Goal: Check status: Check status

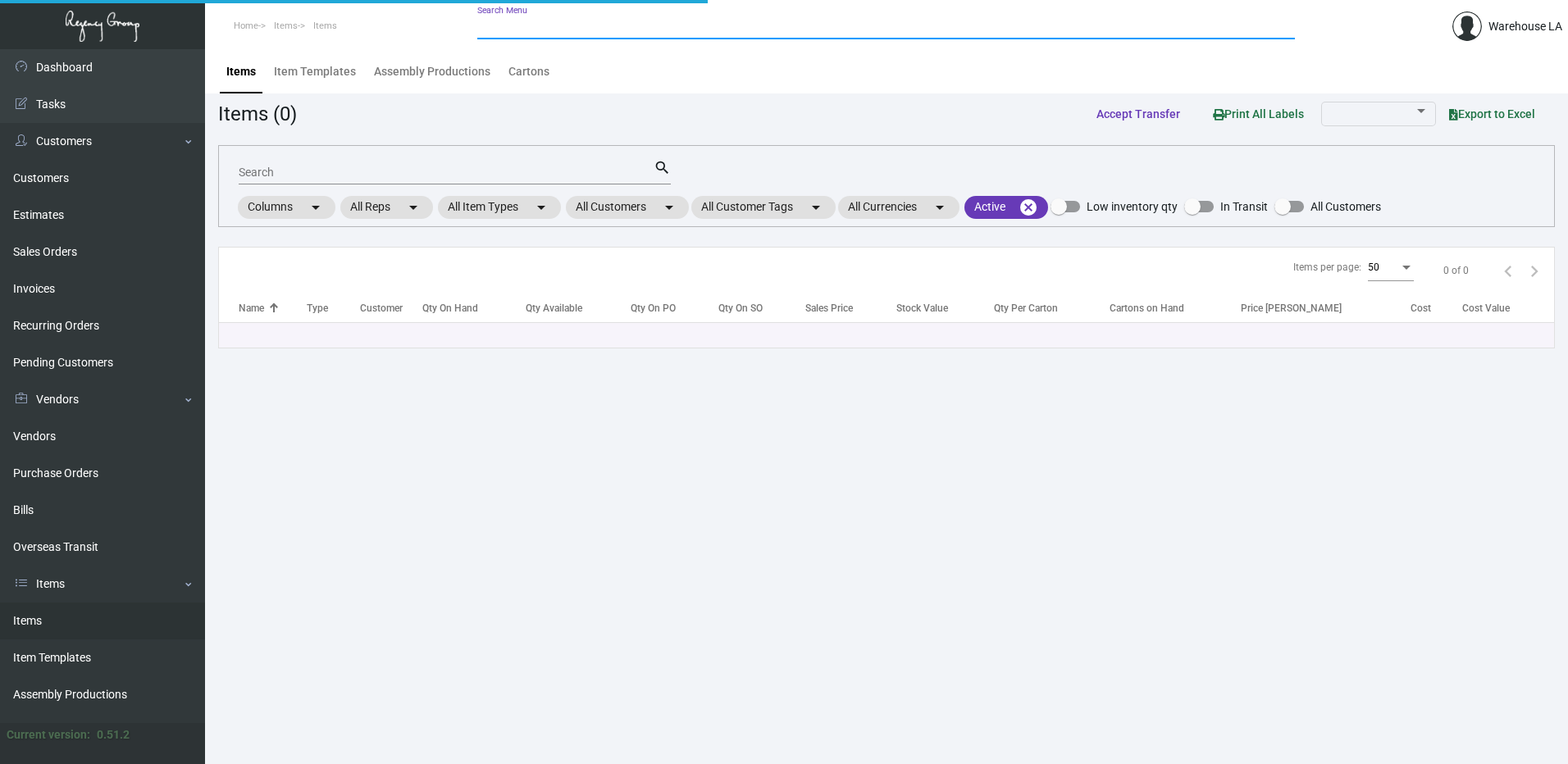
click at [582, 26] on input "Search Menu" at bounding box center [886, 27] width 817 height 13
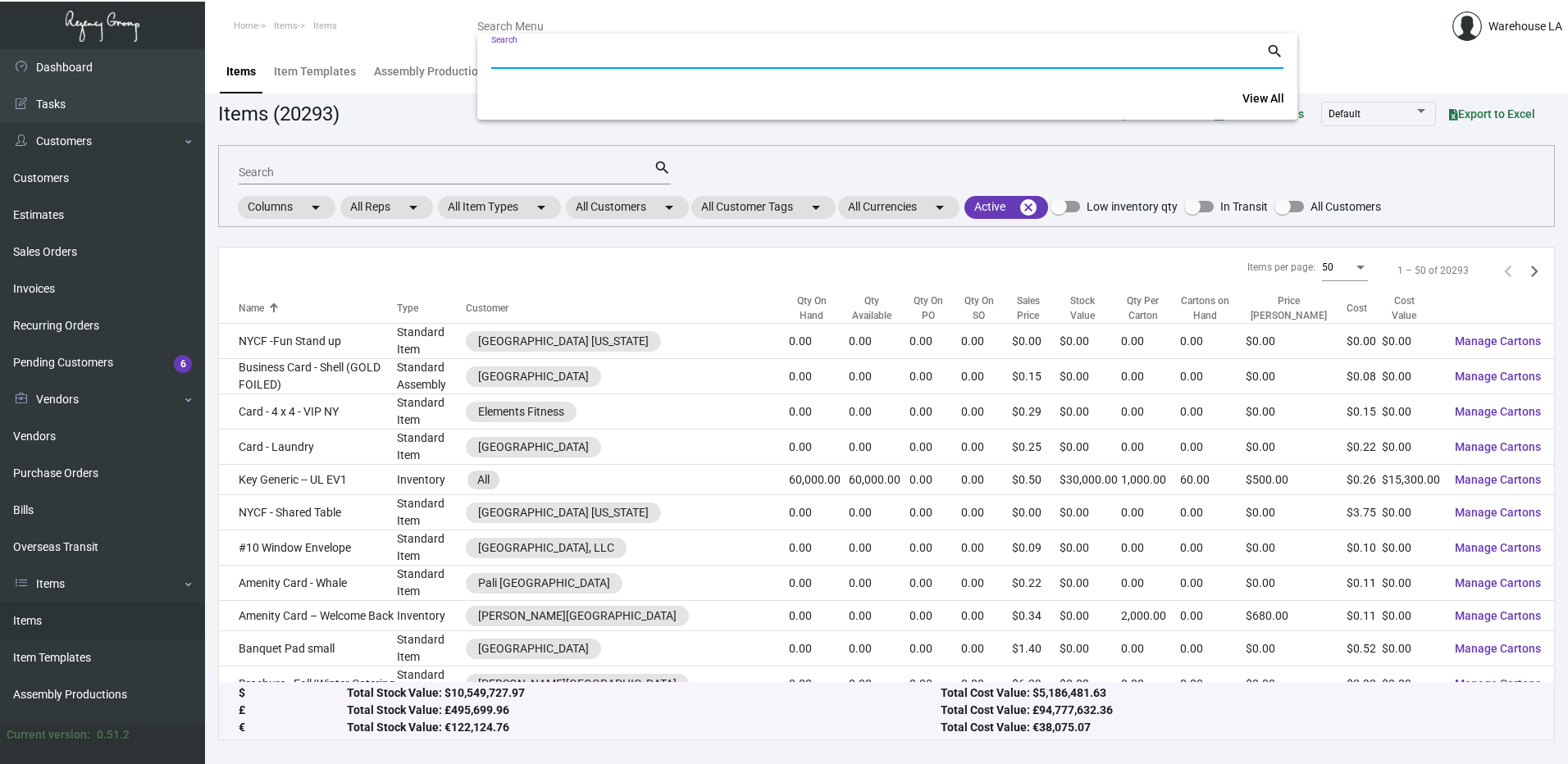
paste input "163326"
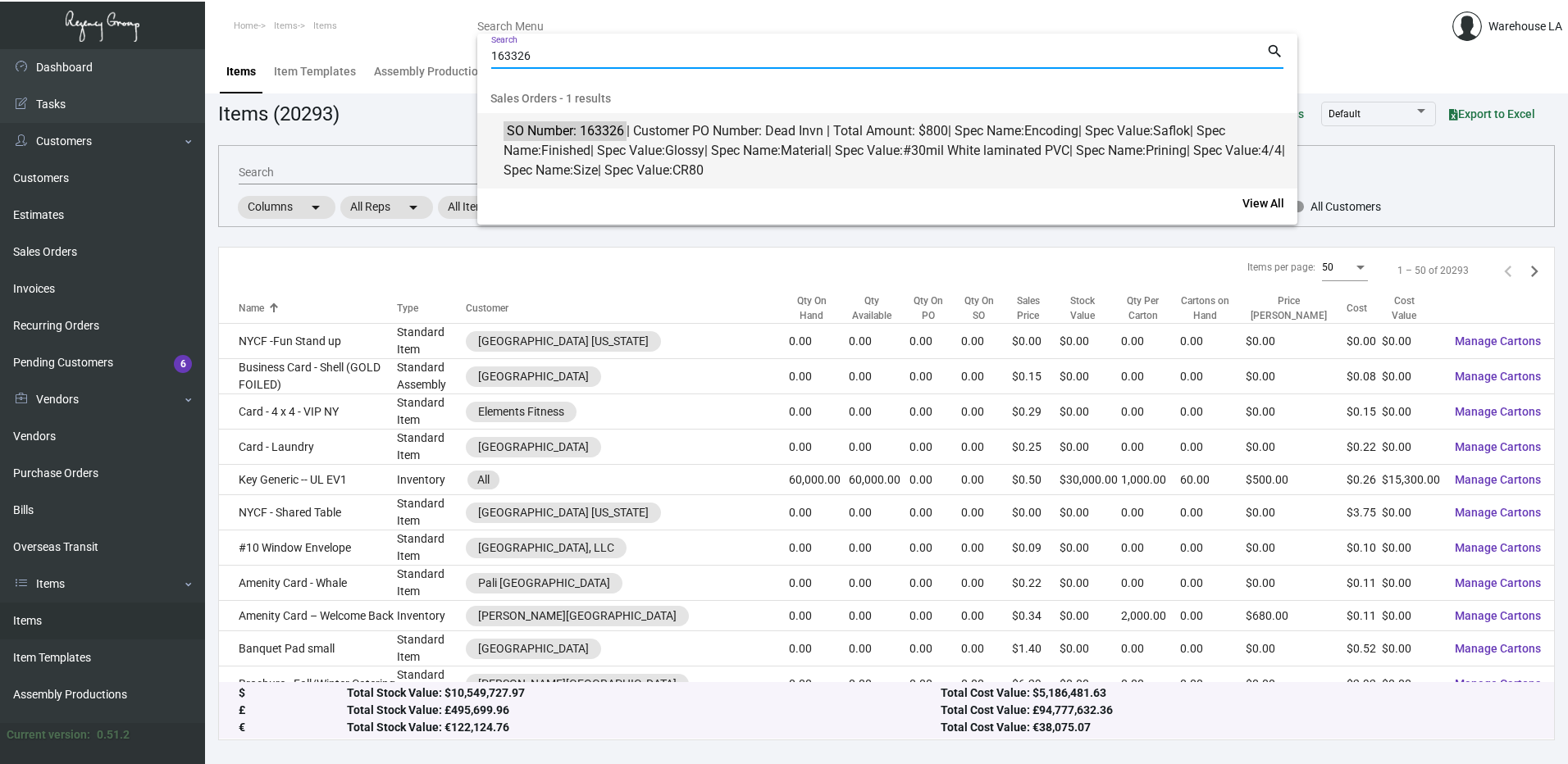
type input "163326"
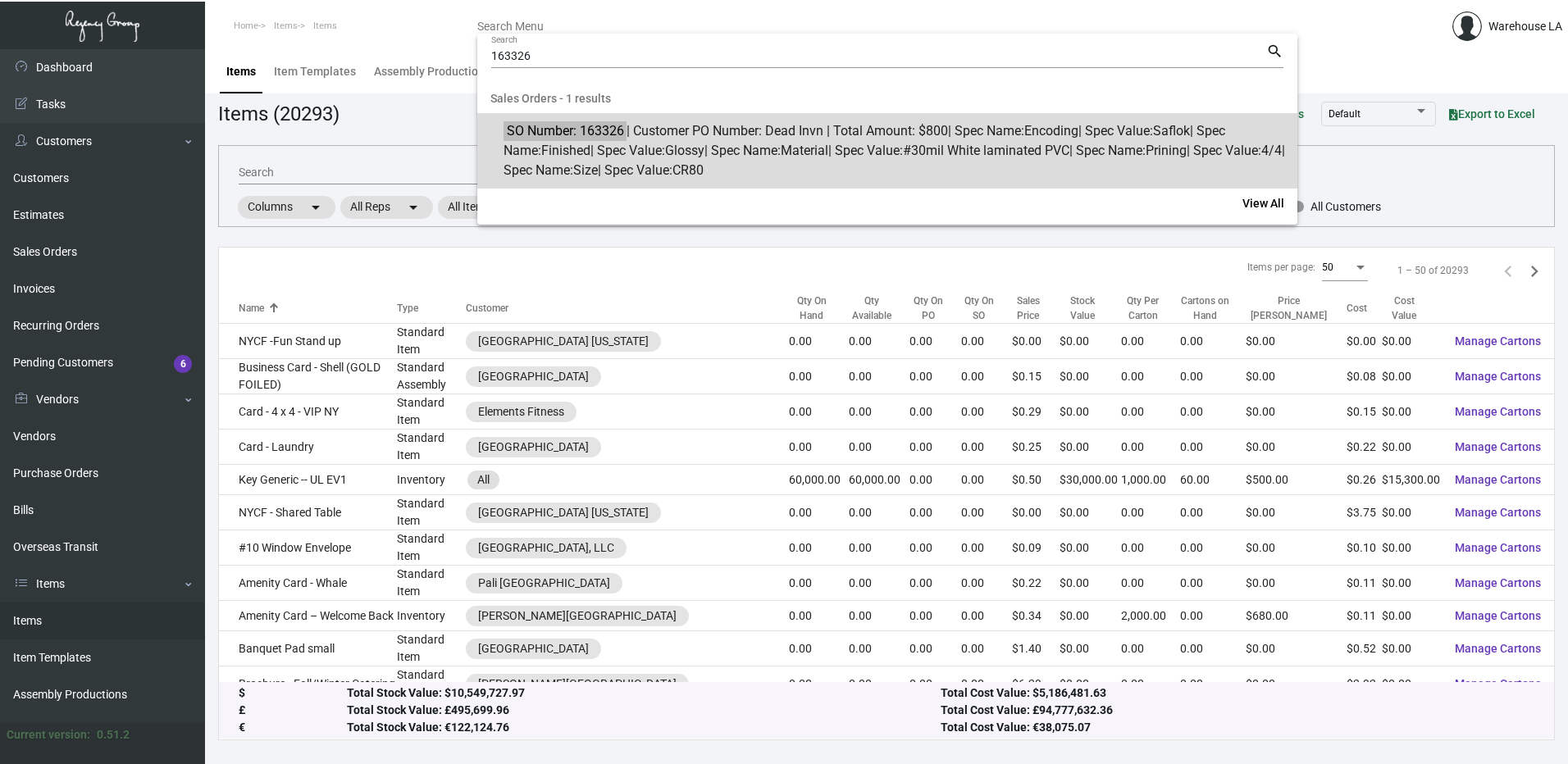
click at [646, 135] on span "SO Number: 163326 | Customer PO Number: Dead Invn | Total Amount: $800 | Spec N…" at bounding box center [896, 150] width 785 height 59
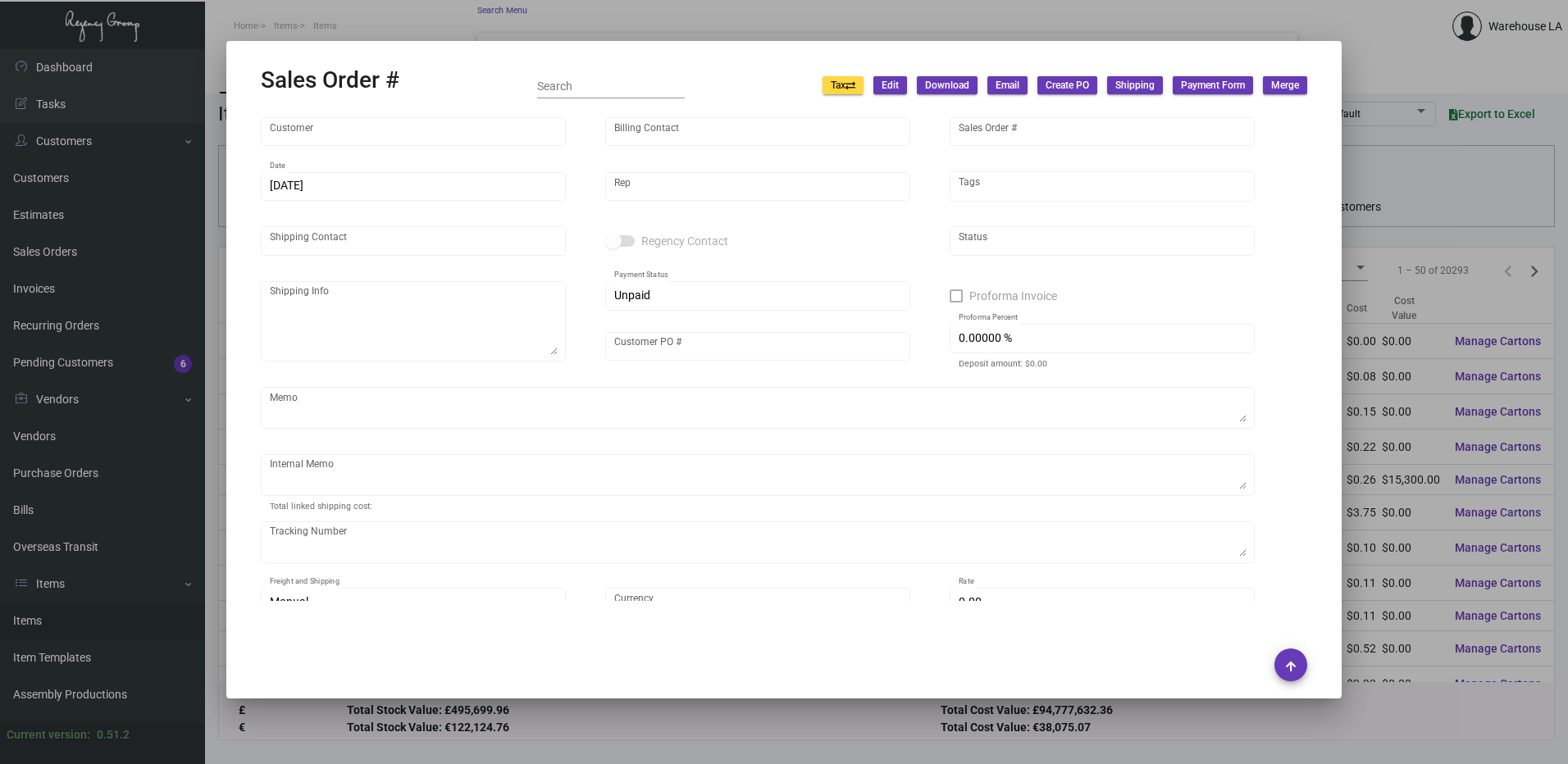
type input "[PERSON_NAME]"
type input "163326"
type input "[DATE]"
type input "[PERSON_NAME]"
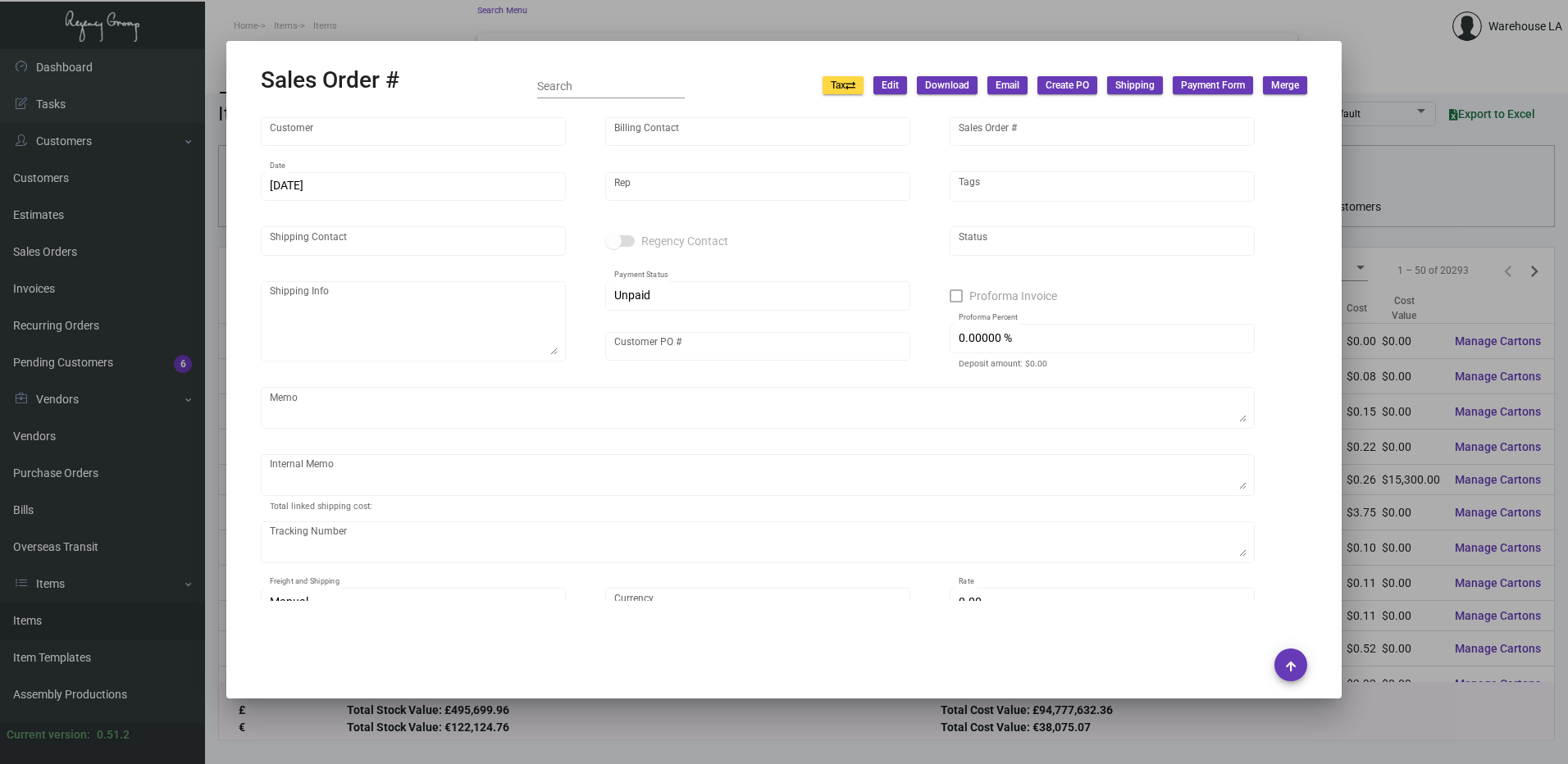
type input "[PERSON_NAME]"
type textarea "[PERSON_NAME]"
type input "Dead Invn"
type input "United States Dollar $"
type input "$ 0.00"
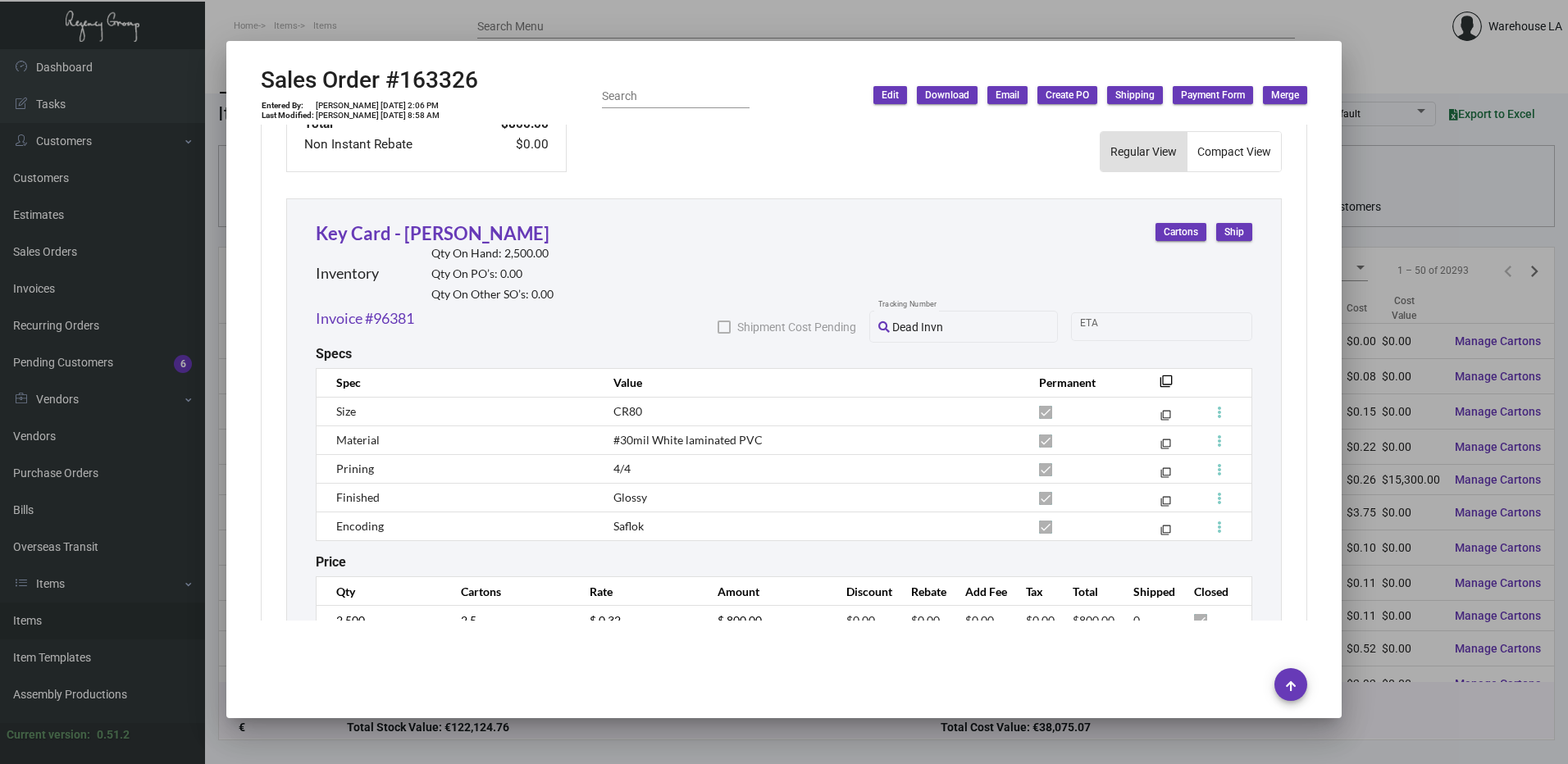
scroll to position [889, 0]
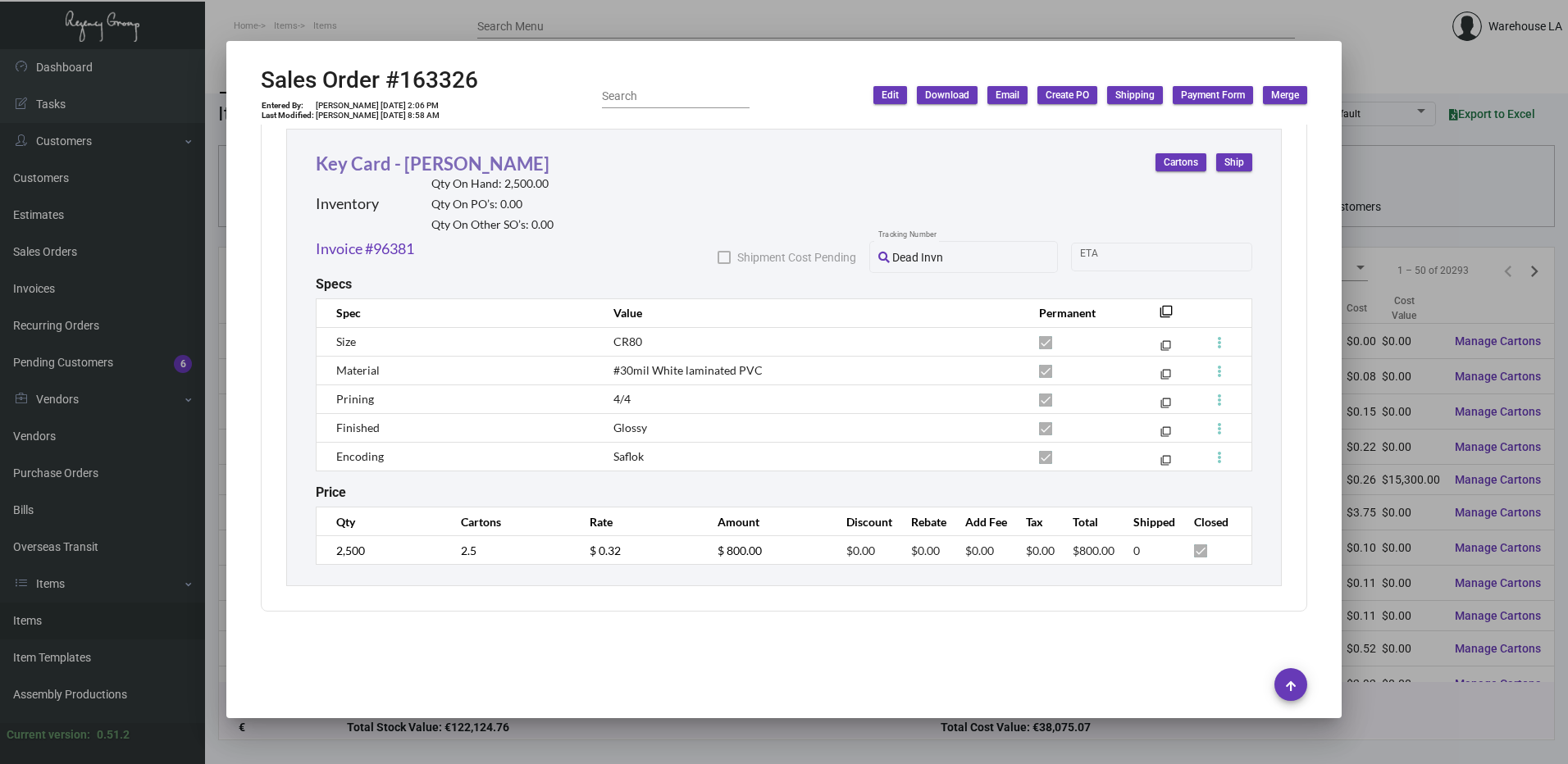
click at [412, 157] on link "Key Card - [PERSON_NAME]" at bounding box center [432, 164] width 234 height 22
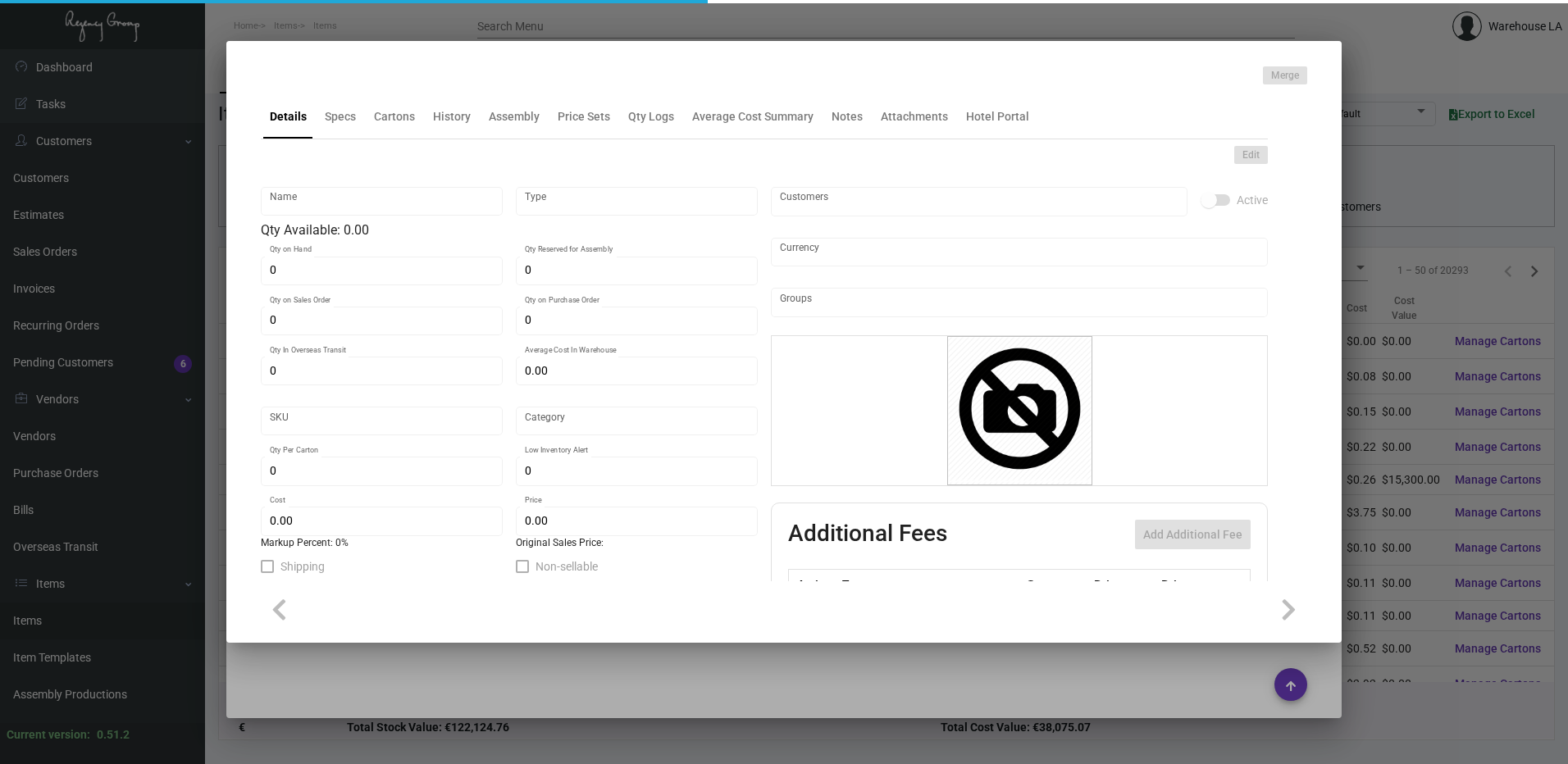
type input "Key Card - [PERSON_NAME]"
type input "Inventory"
type input "2,500"
type input "15,000"
type input "$ 0.00"
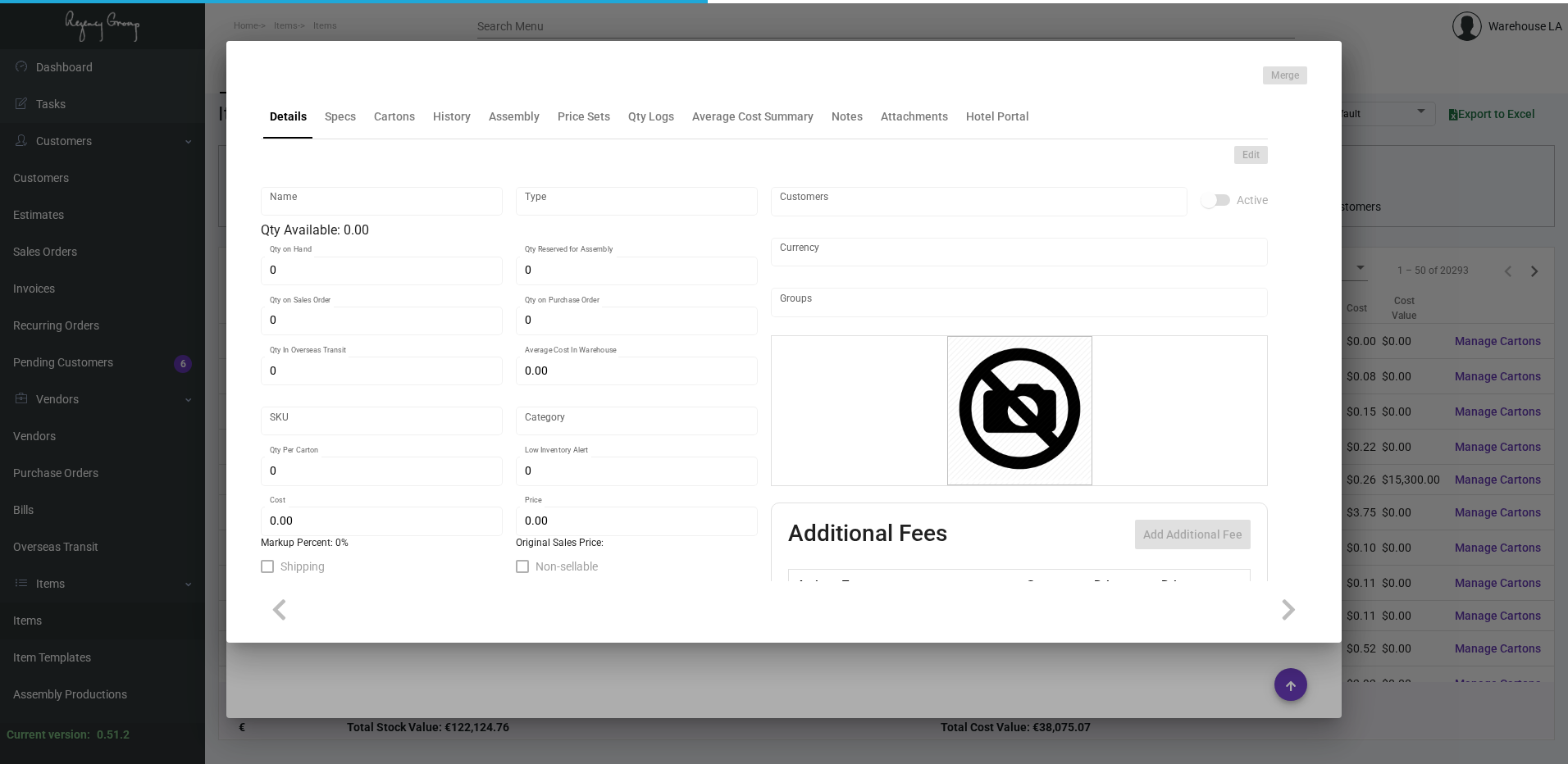
type input "1199"
type input "Standard"
type input "1,000"
type input "$ 0.115"
type input "$ 0.32"
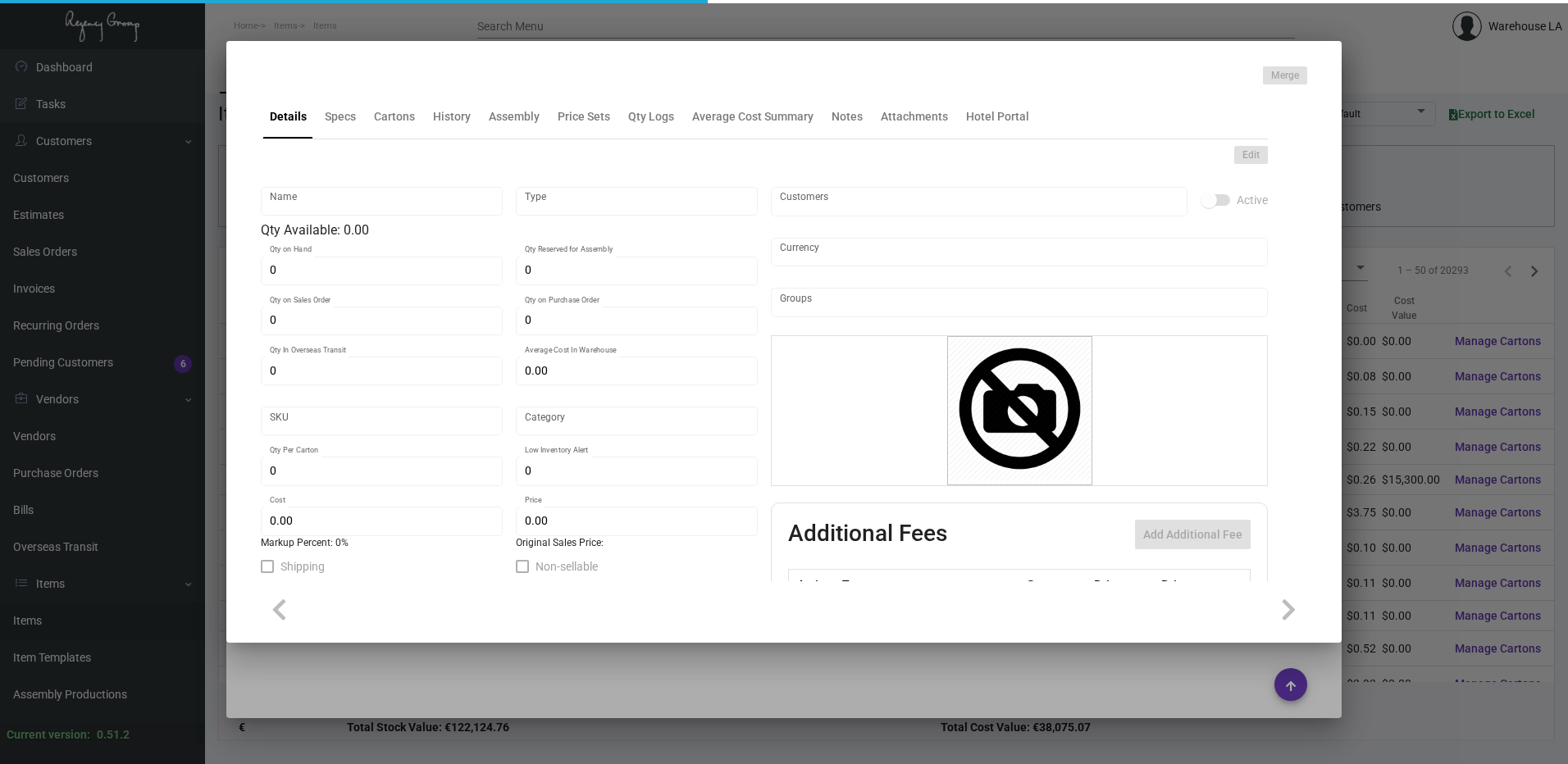
checkbox input "true"
type input "United States Dollar $"
click at [393, 89] on ng-component "Merge Details Specs Cartons History Assembly Price Sets Qty Logs Average Cost S…" at bounding box center [784, 352] width 1047 height 571
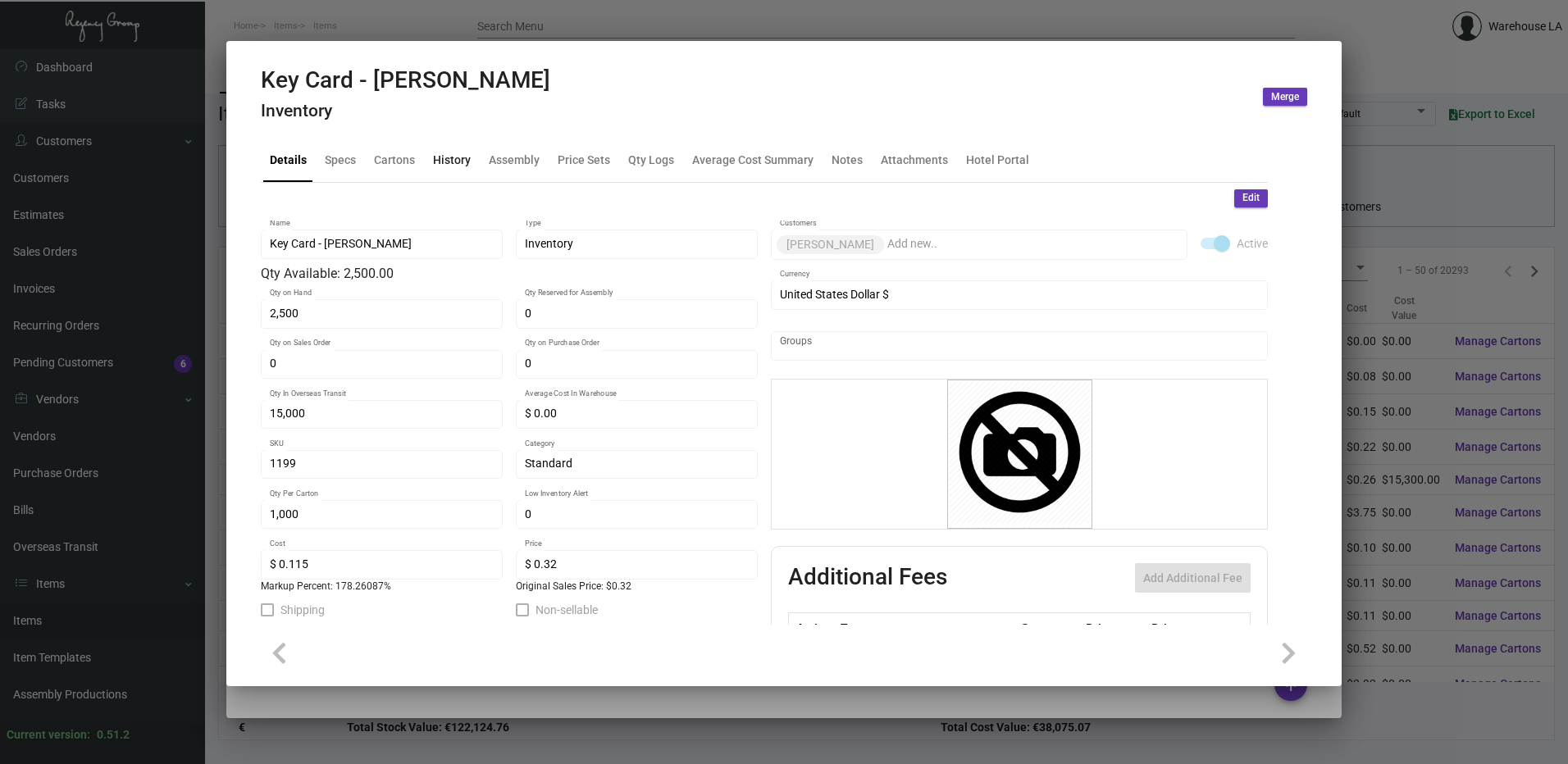
click at [426, 142] on div "History" at bounding box center [451, 160] width 51 height 39
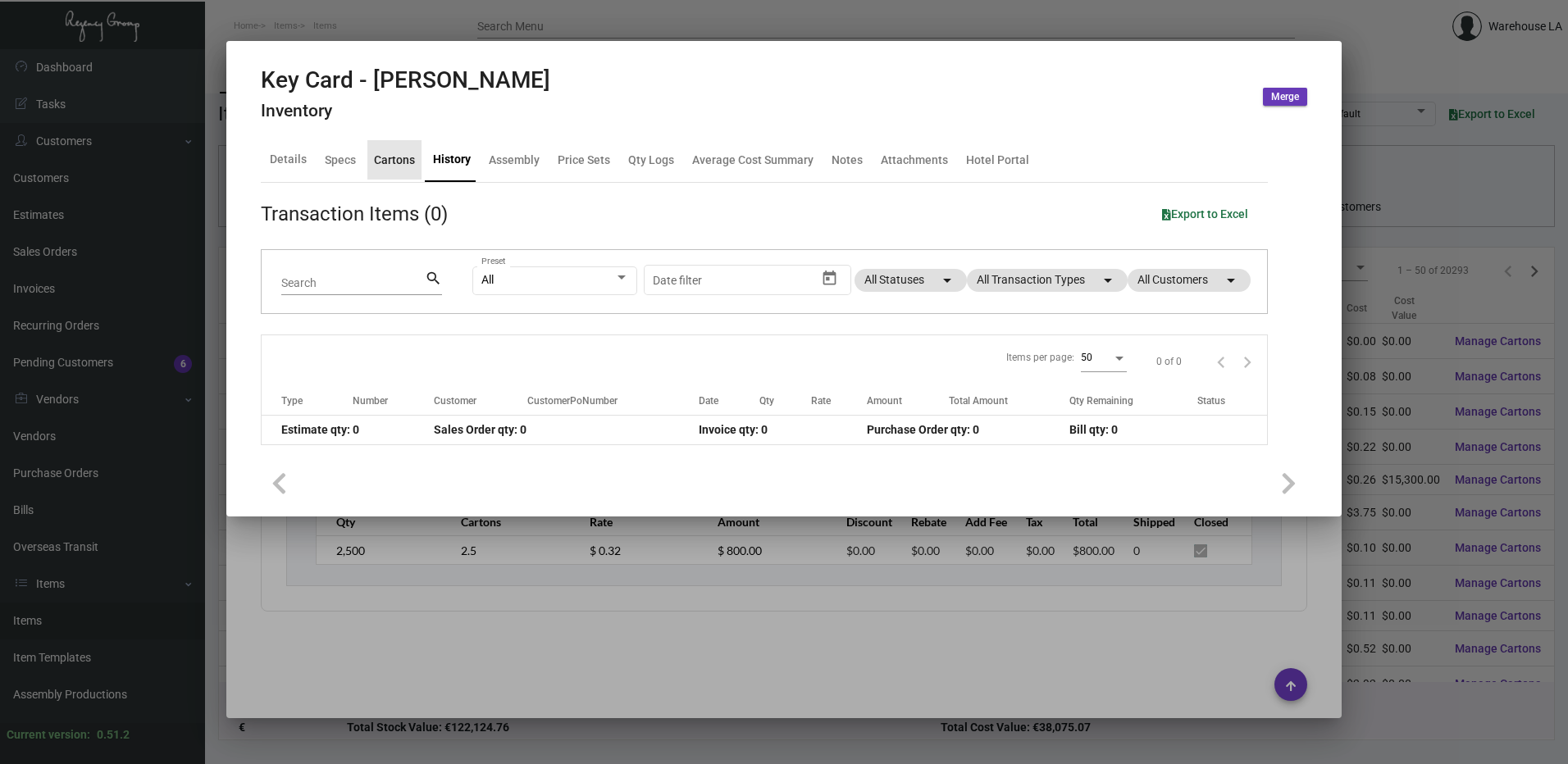
click at [410, 165] on div "Cartons" at bounding box center [394, 159] width 41 height 17
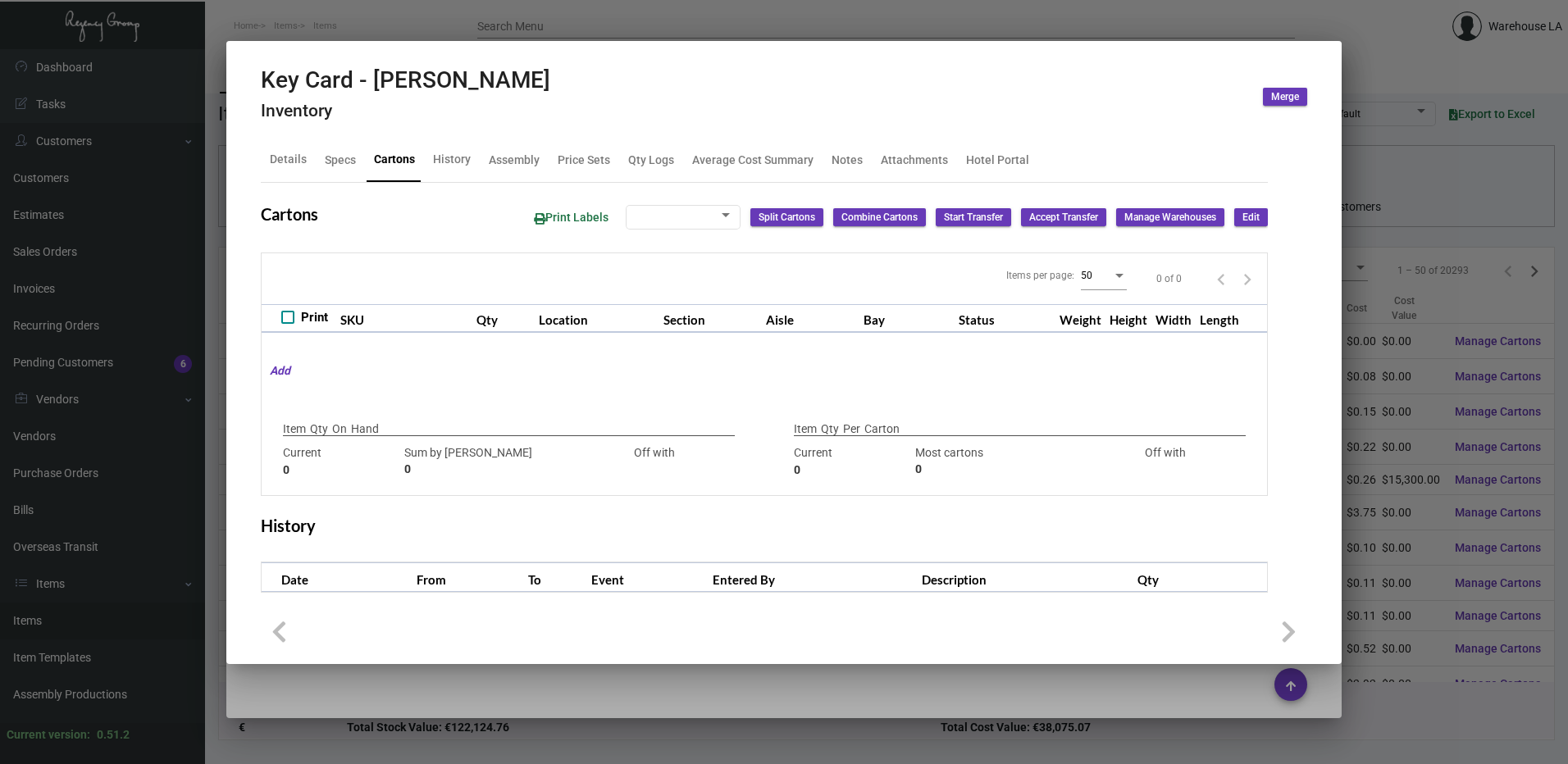
type input "2,500"
type input "2500"
type input "0"
type input "1,000"
type input "2500"
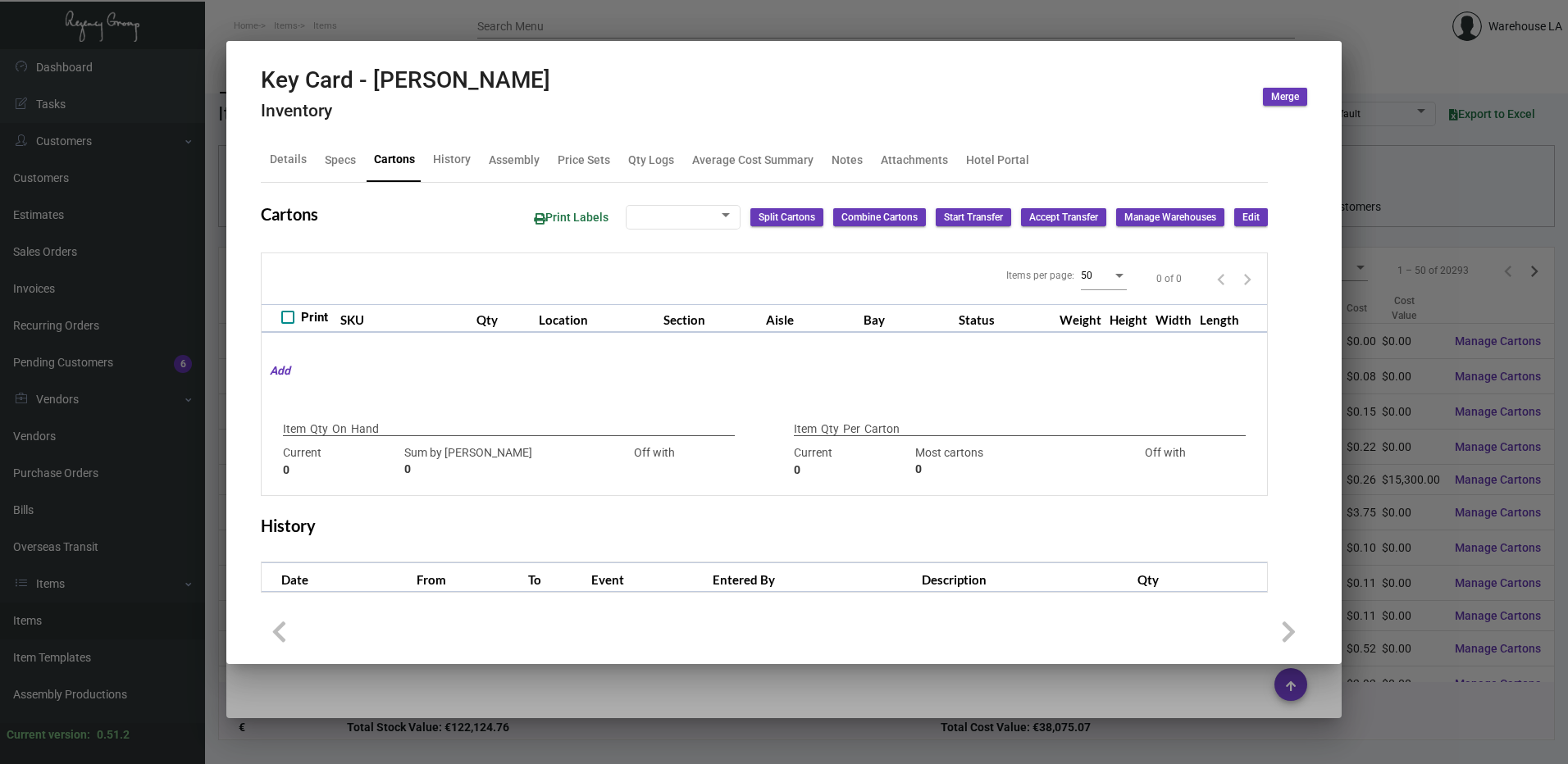
type input "-1500"
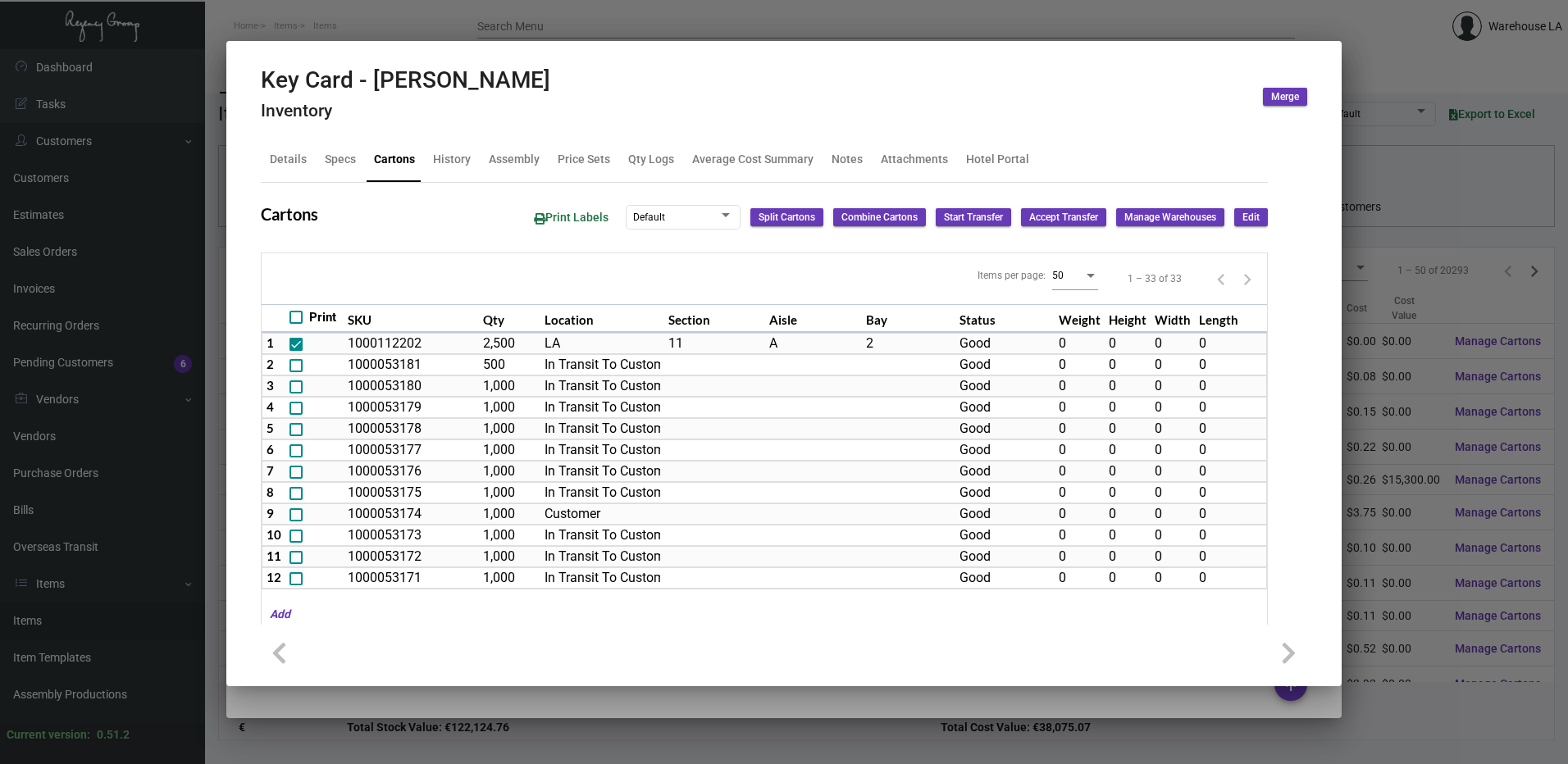
click at [1242, 213] on span "Edit" at bounding box center [1250, 218] width 17 height 14
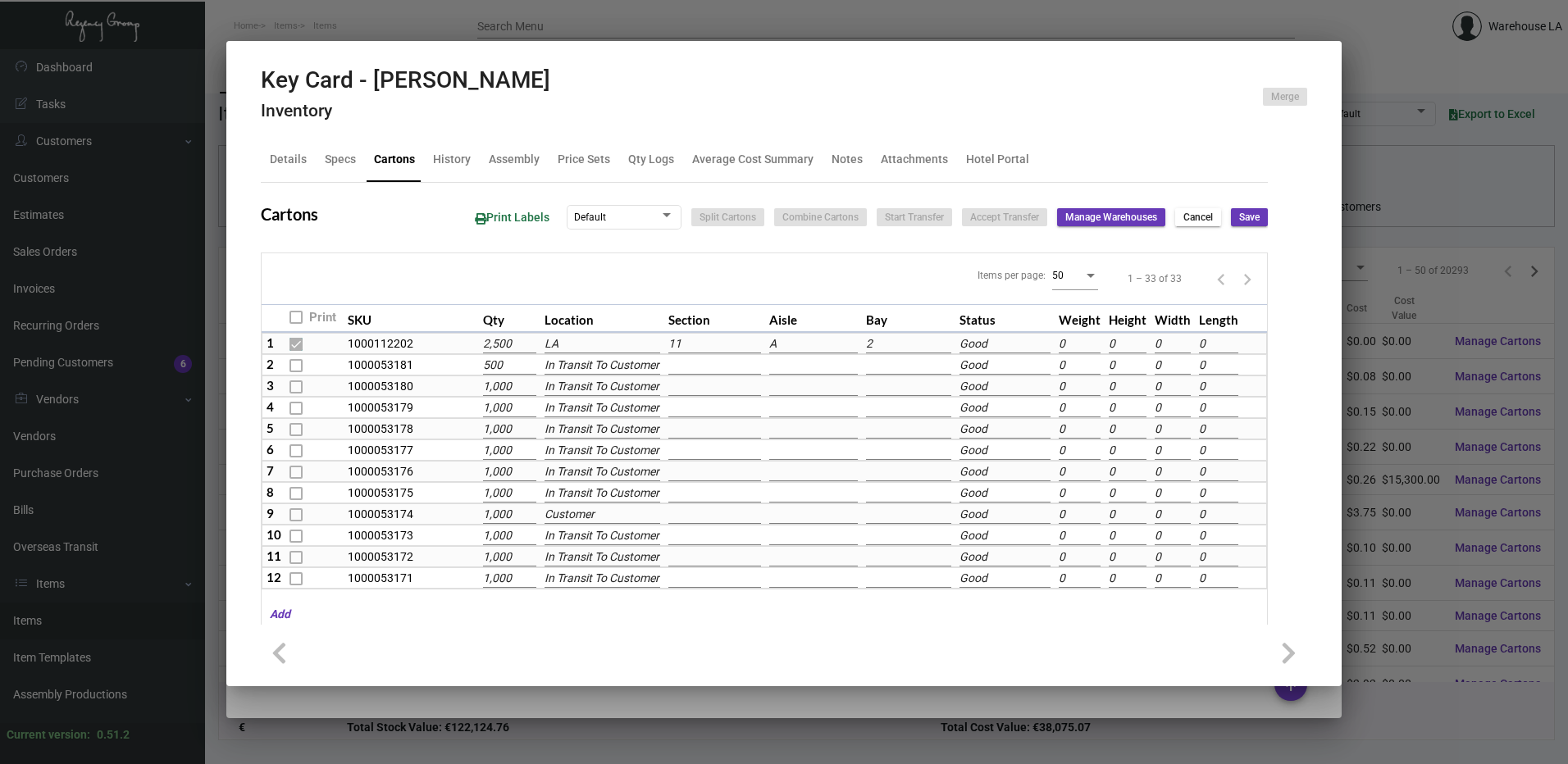
scroll to position [0, 0]
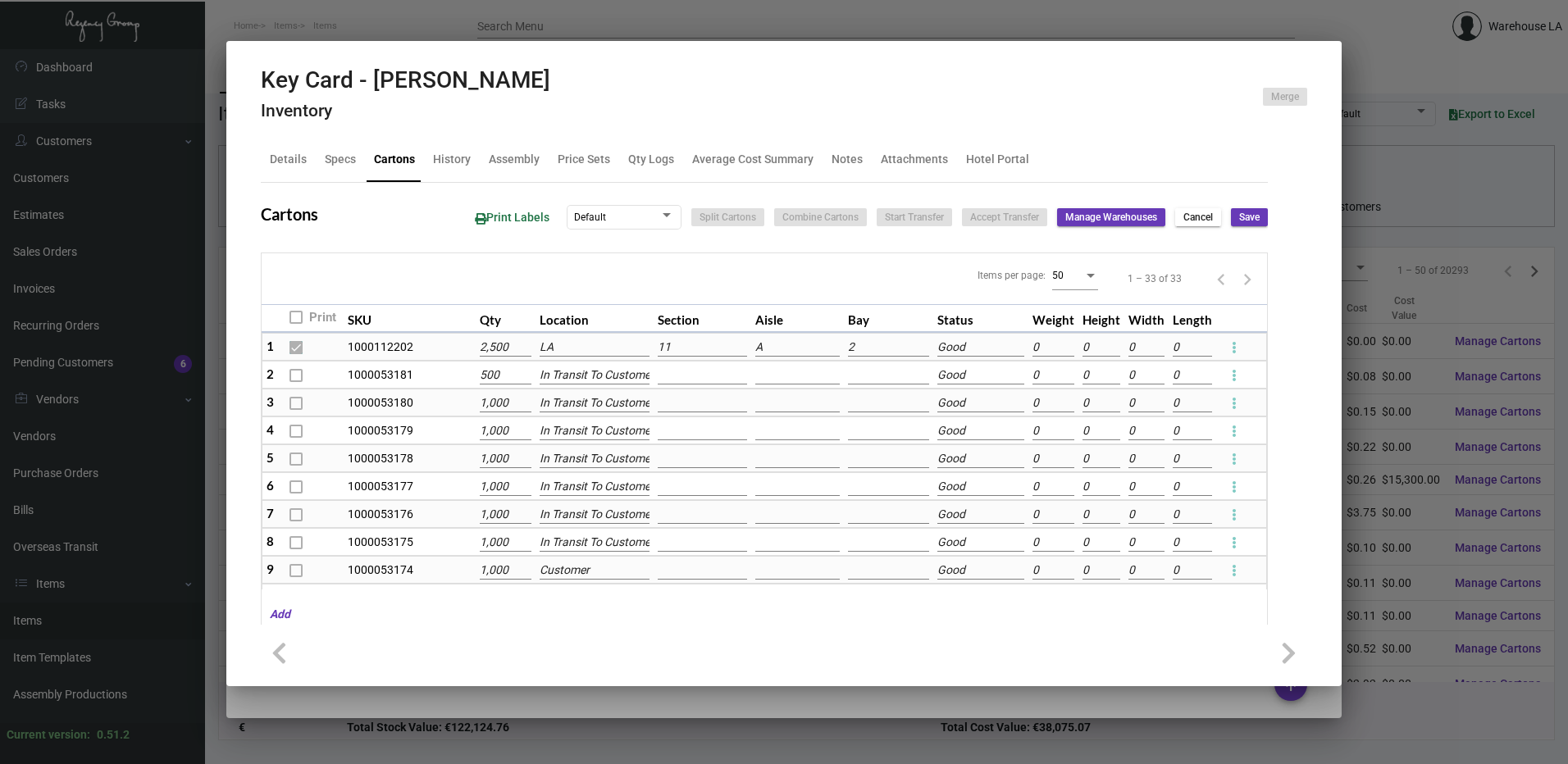
click at [578, 350] on input "LA" at bounding box center [595, 348] width 110 height 18
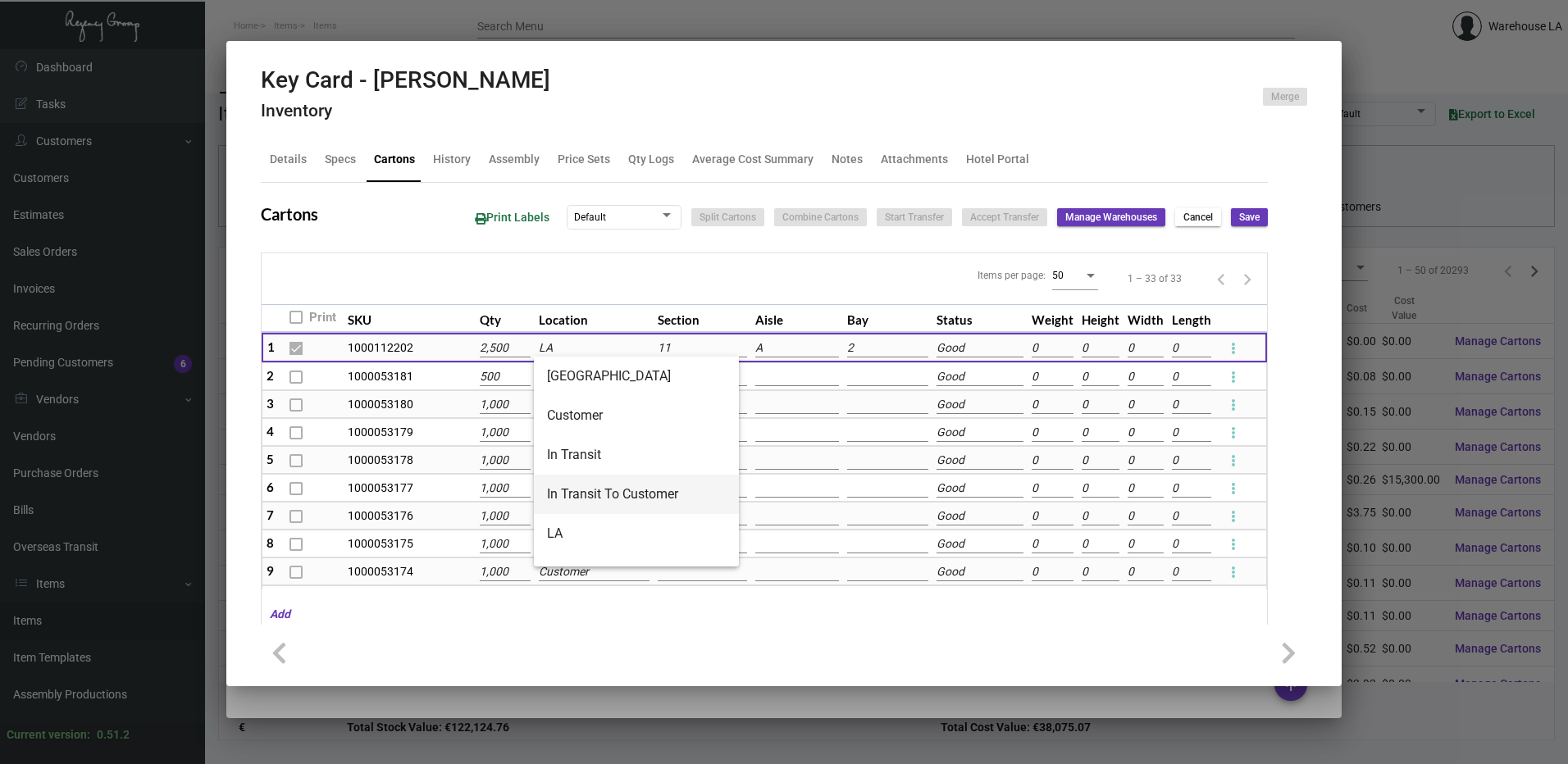
click at [564, 507] on span "In Transit To Customer" at bounding box center [636, 495] width 179 height 39
type input "In Transit To Customer"
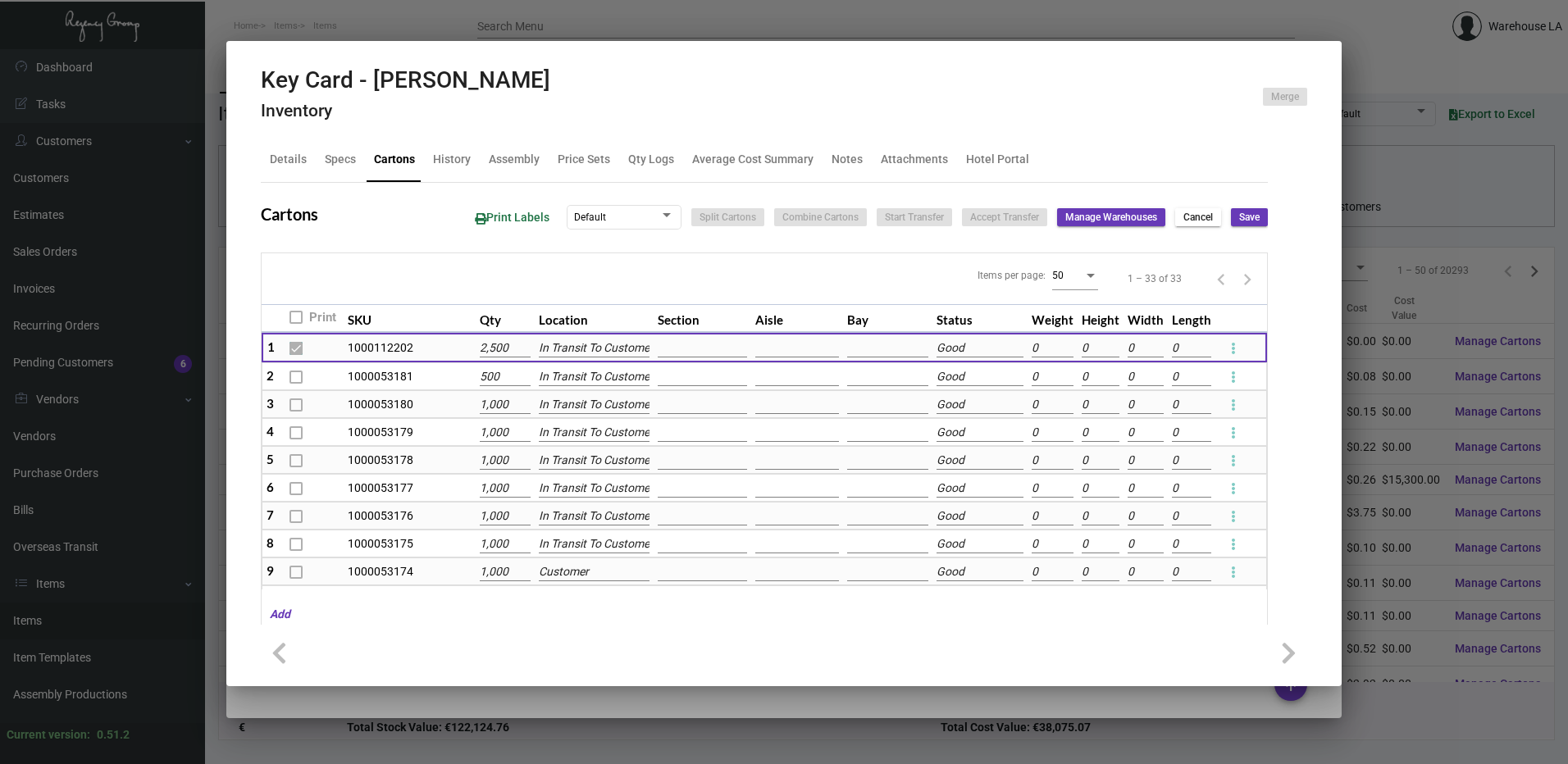
drag, startPoint x: 1250, startPoint y: 213, endPoint x: 1184, endPoint y: 221, distance: 66.5
click at [1249, 213] on button "Save" at bounding box center [1249, 217] width 36 height 18
checkbox input "false"
type input "0"
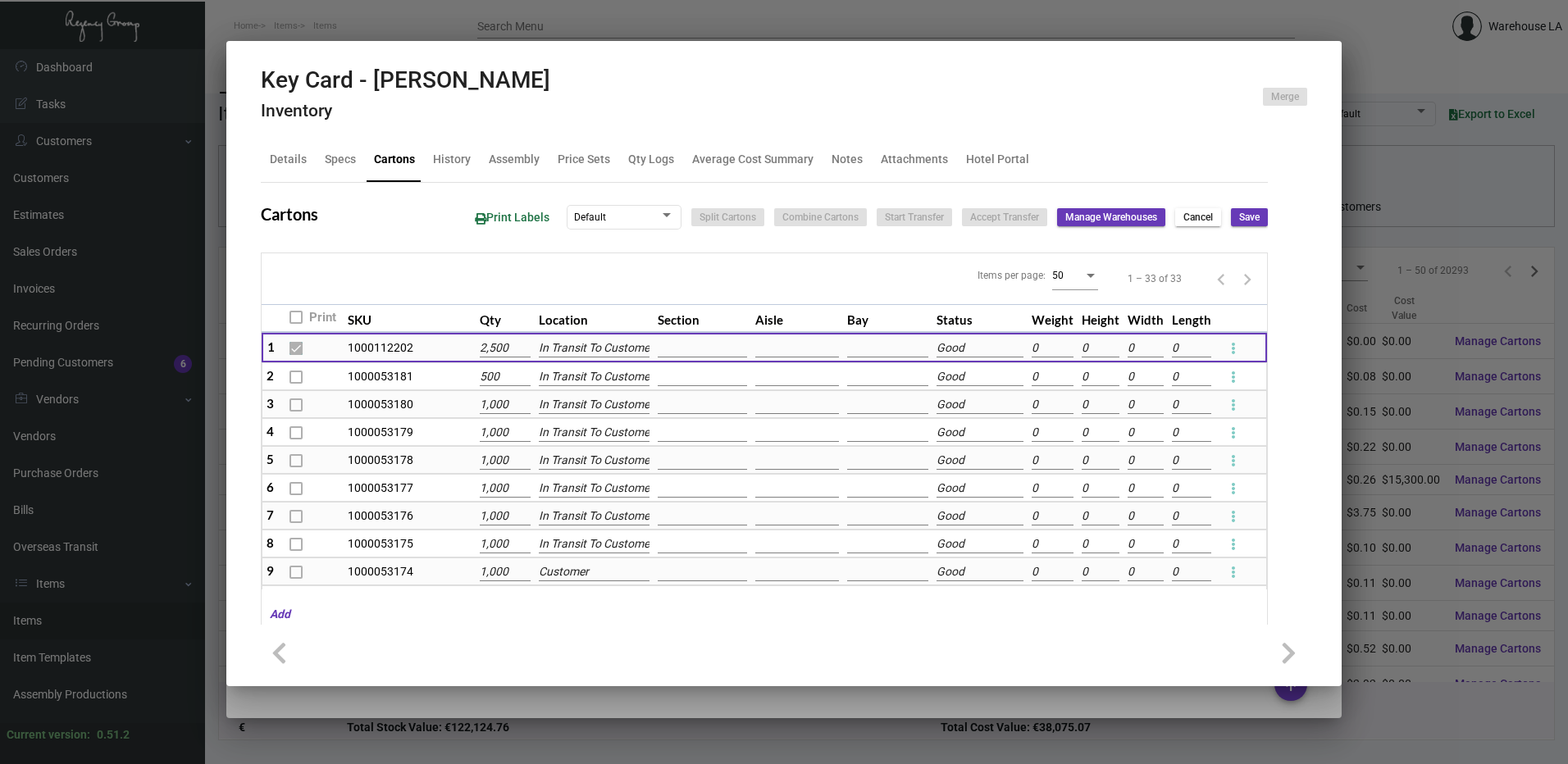
type input "0"
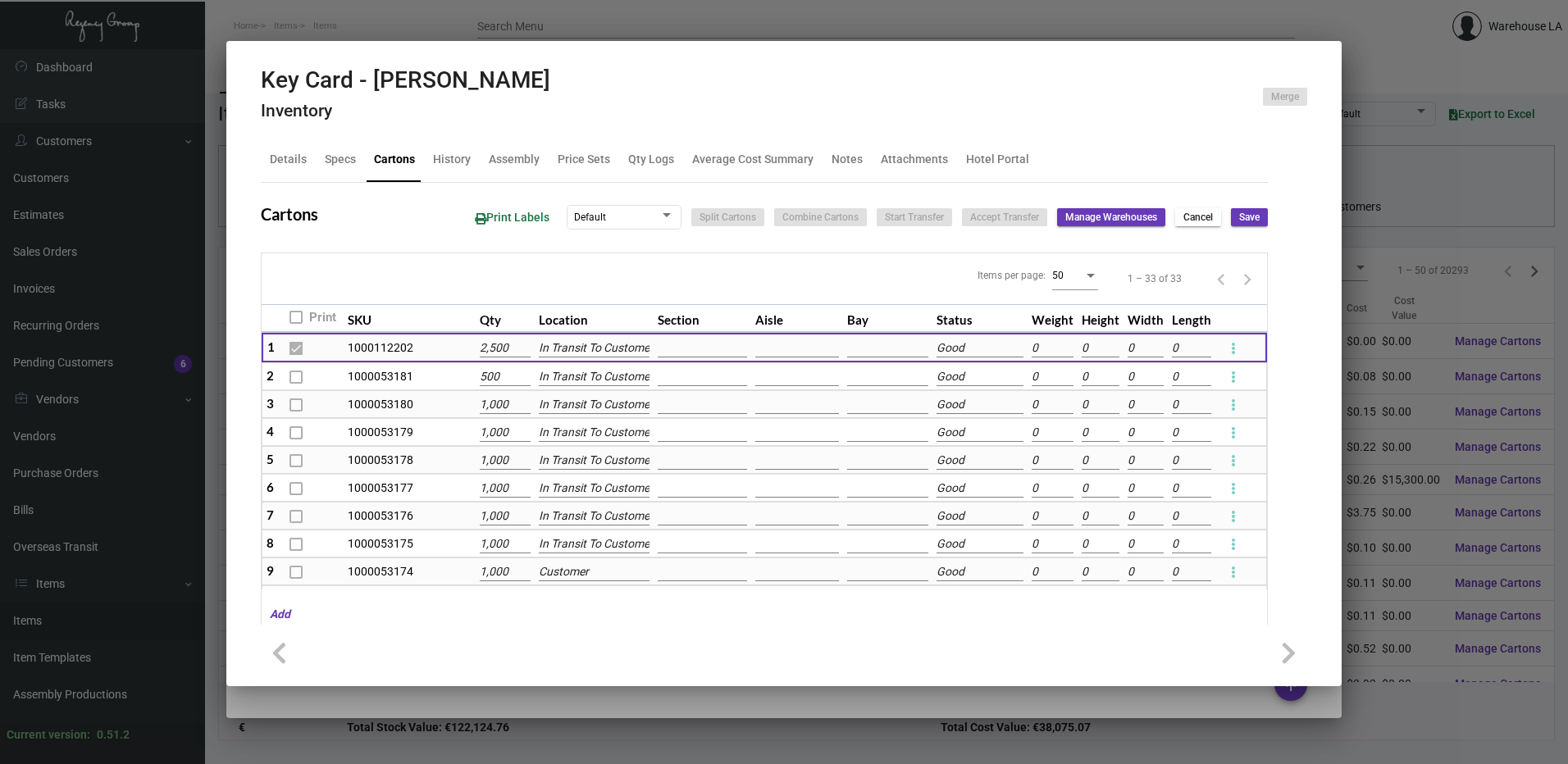
type input "0"
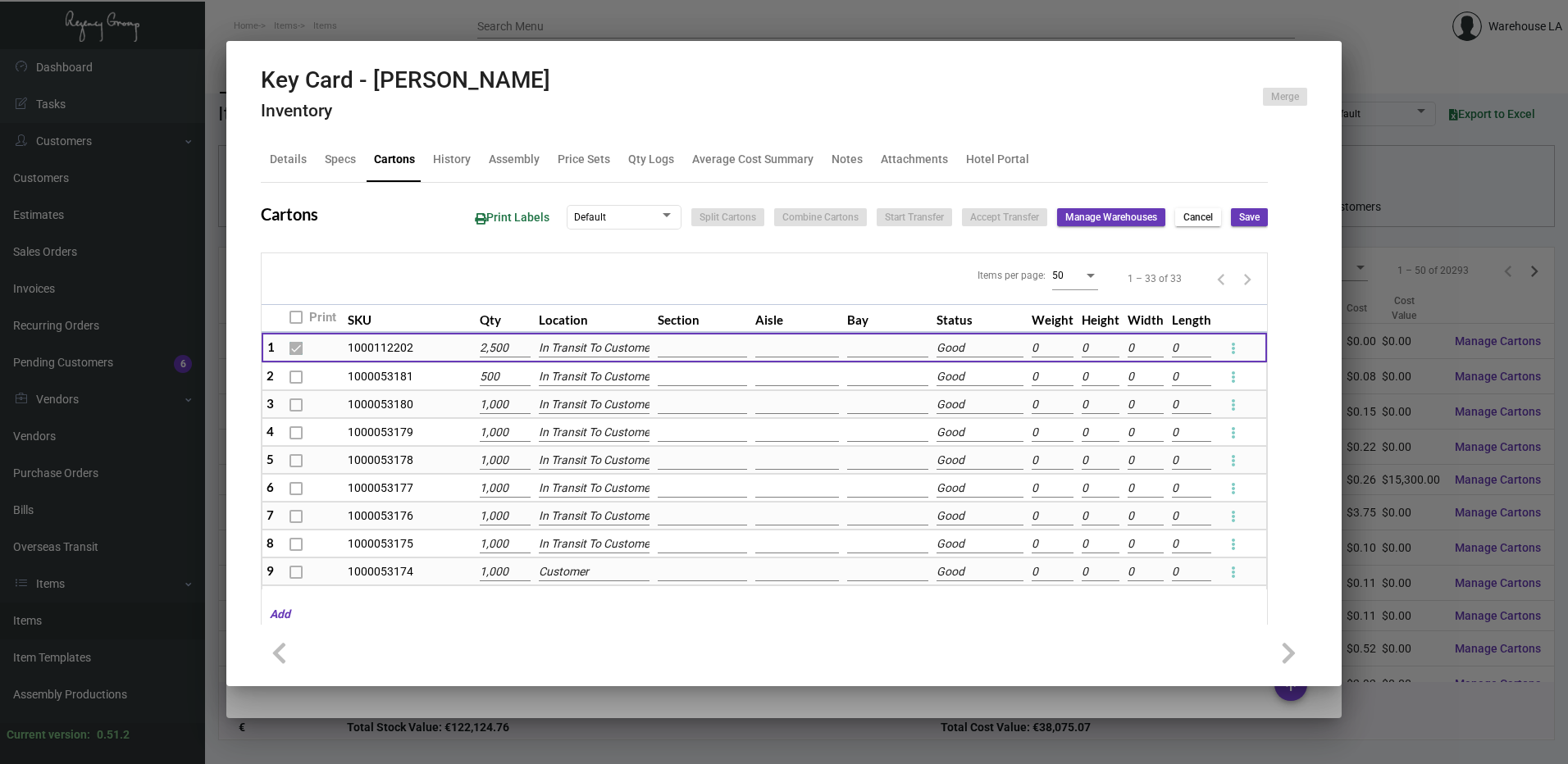
type input "0"
checkbox input "false"
type input "0"
checkbox input "false"
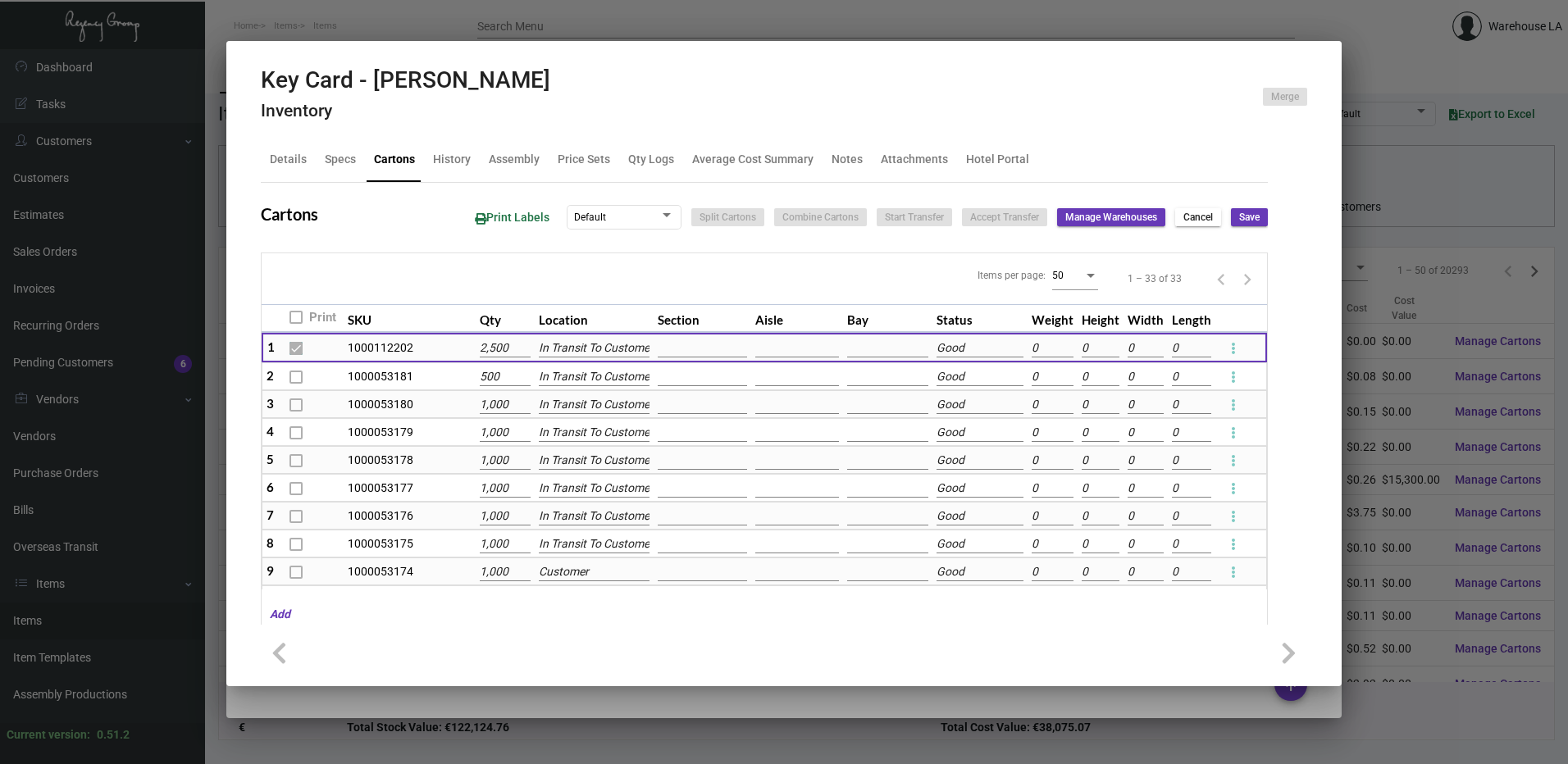
type input "0"
checkbox input "false"
type input "0"
checkbox input "false"
type input "0"
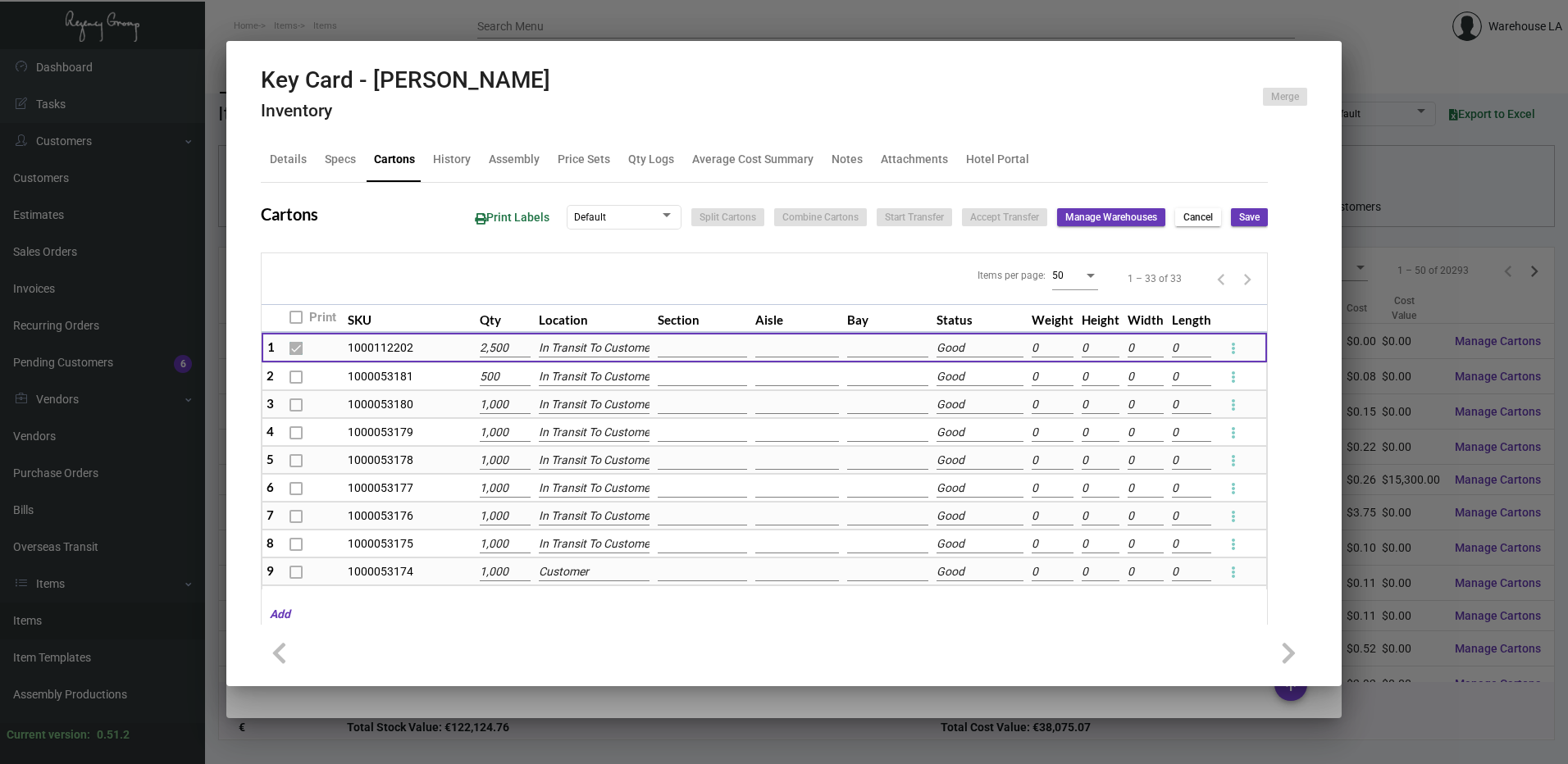
checkbox input "false"
type input "0"
checkbox input "false"
type input "0"
checkbox input "false"
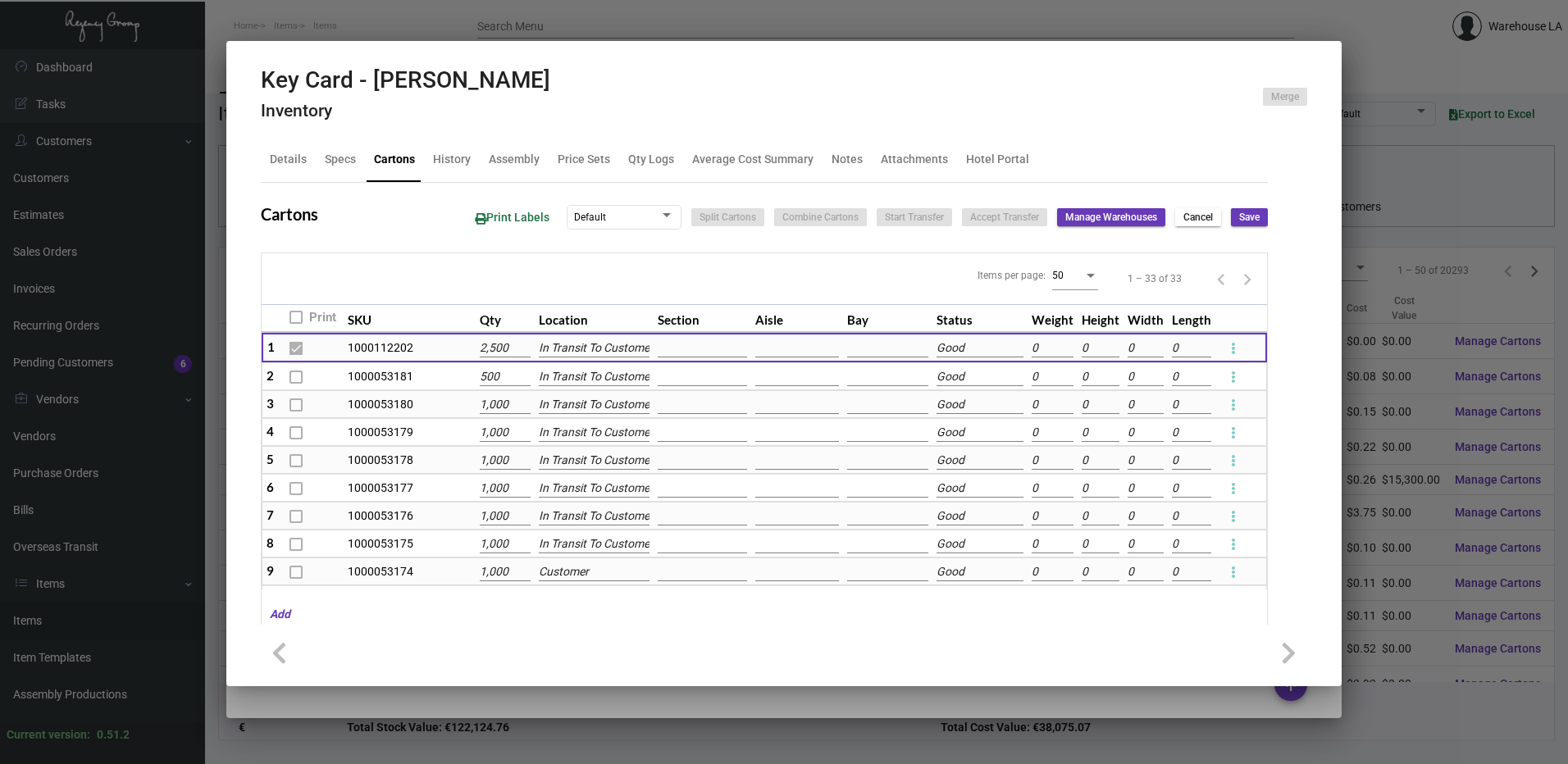
type input "0"
checkbox input "false"
type input "0"
checkbox input "false"
type input "0"
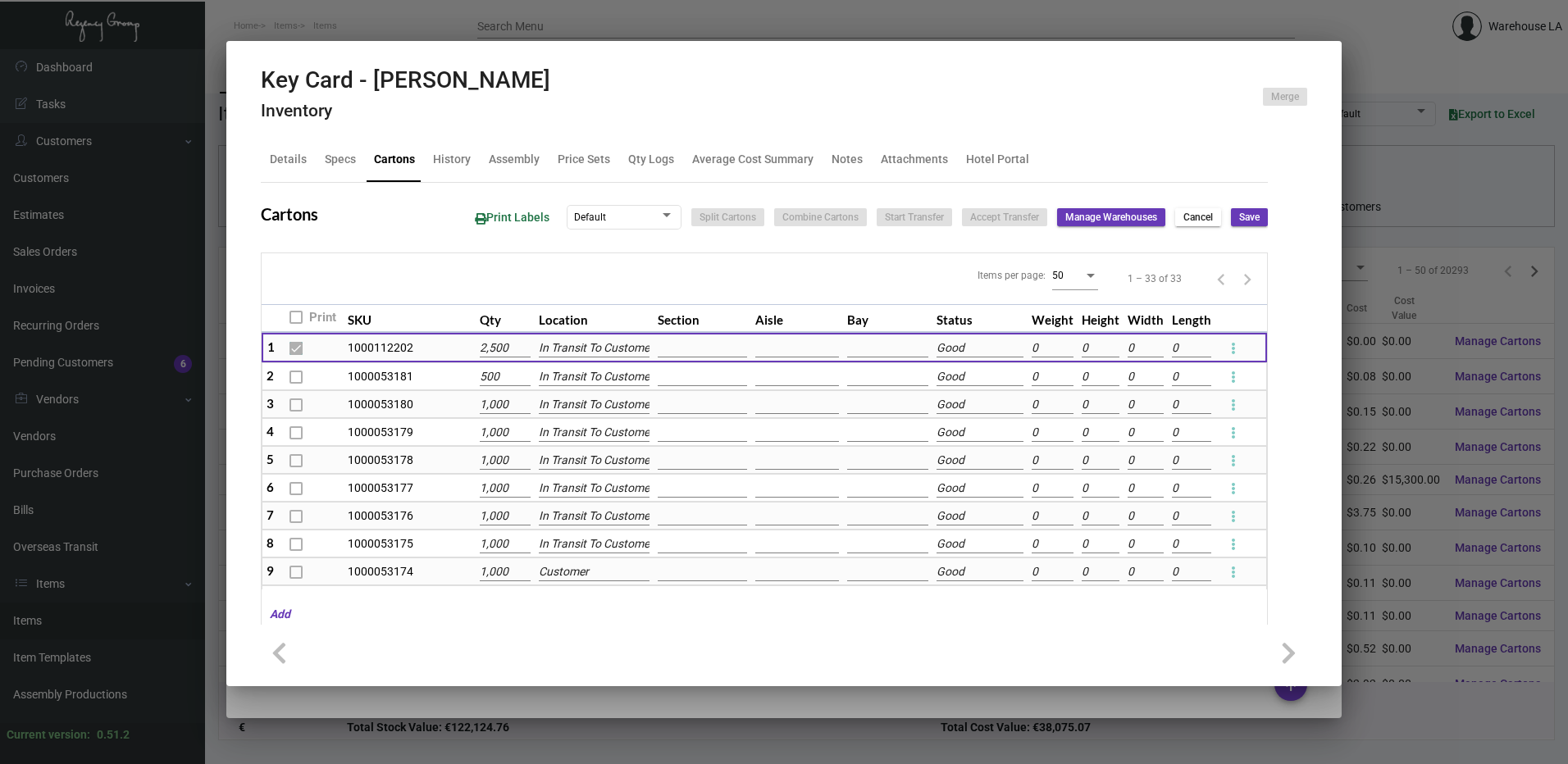
checkbox input "false"
type input "0"
checkbox input "false"
type input "0"
checkbox input "false"
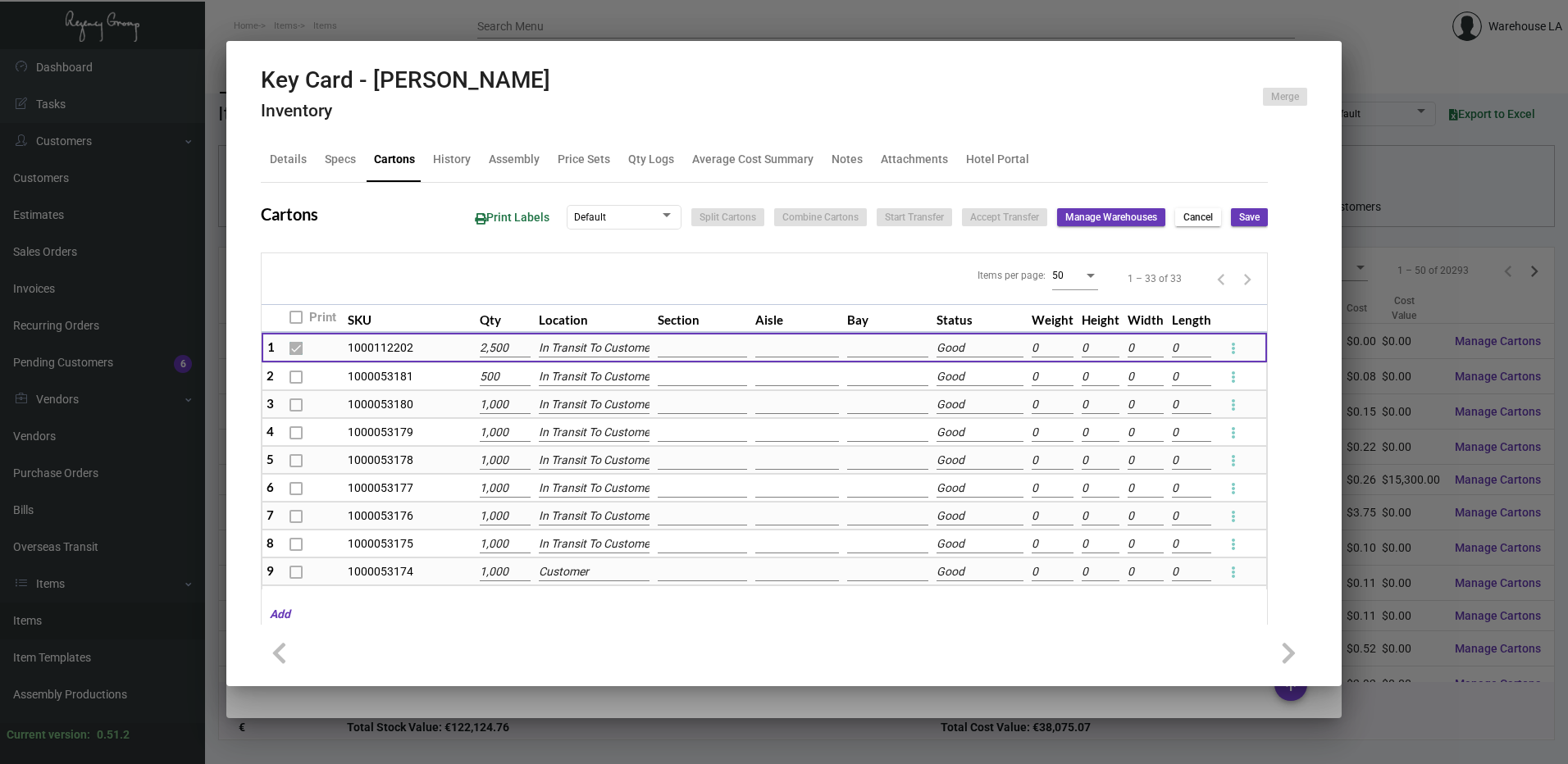
type input "0"
checkbox input "false"
type input "0"
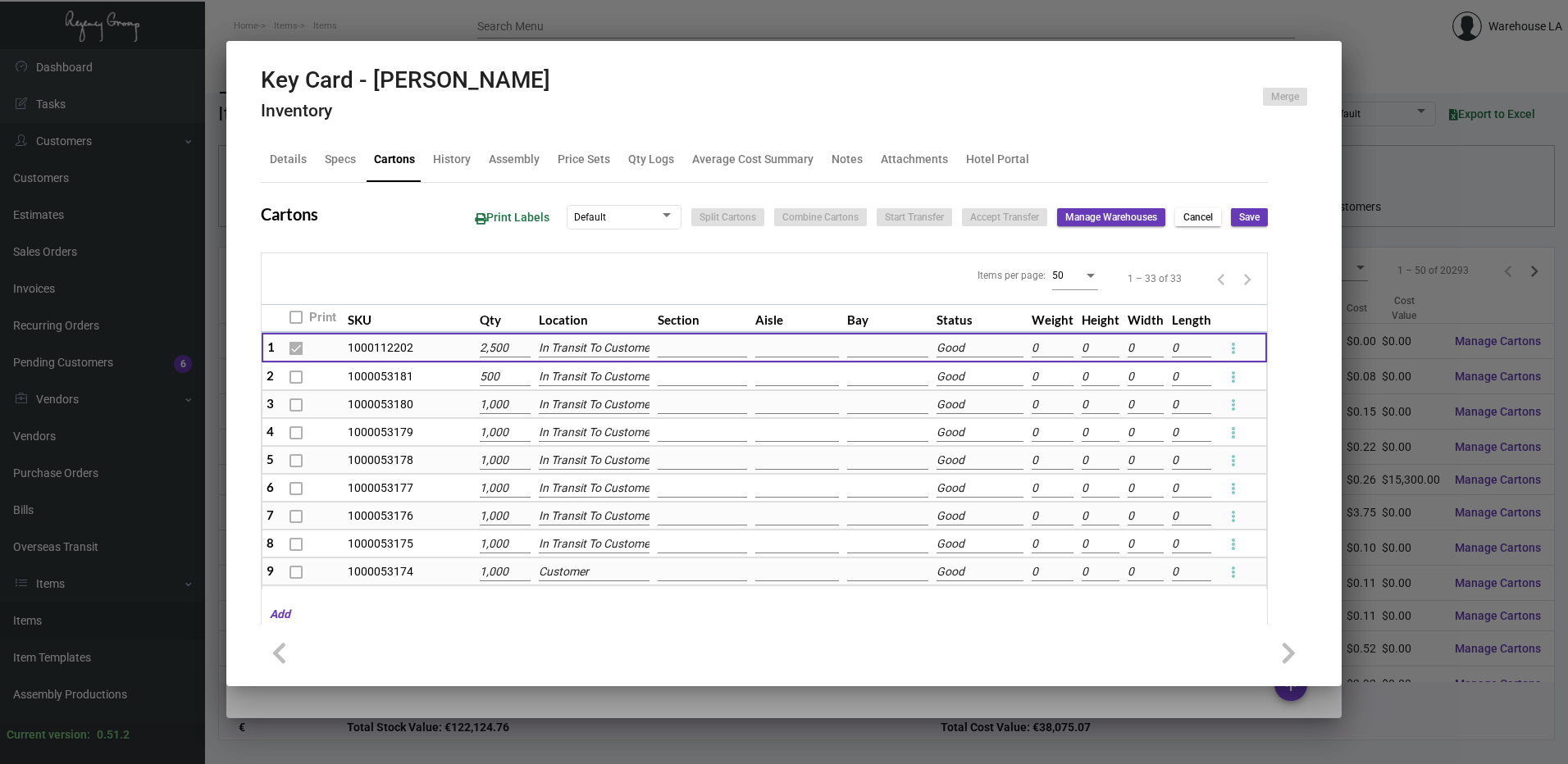
type input "0"
checkbox input "false"
type input "0"
checkbox input "false"
type input "0"
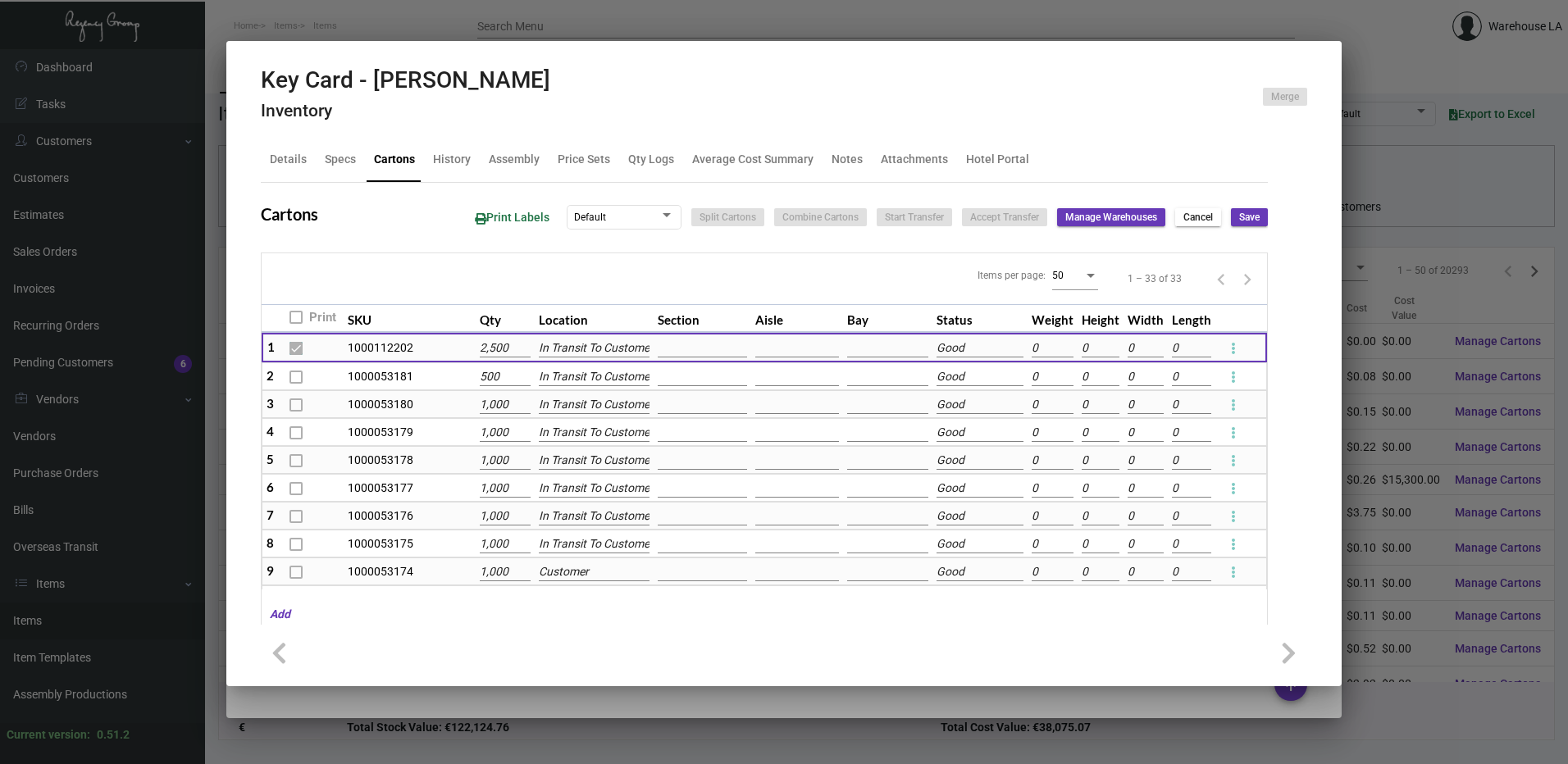
checkbox input "false"
type input "0"
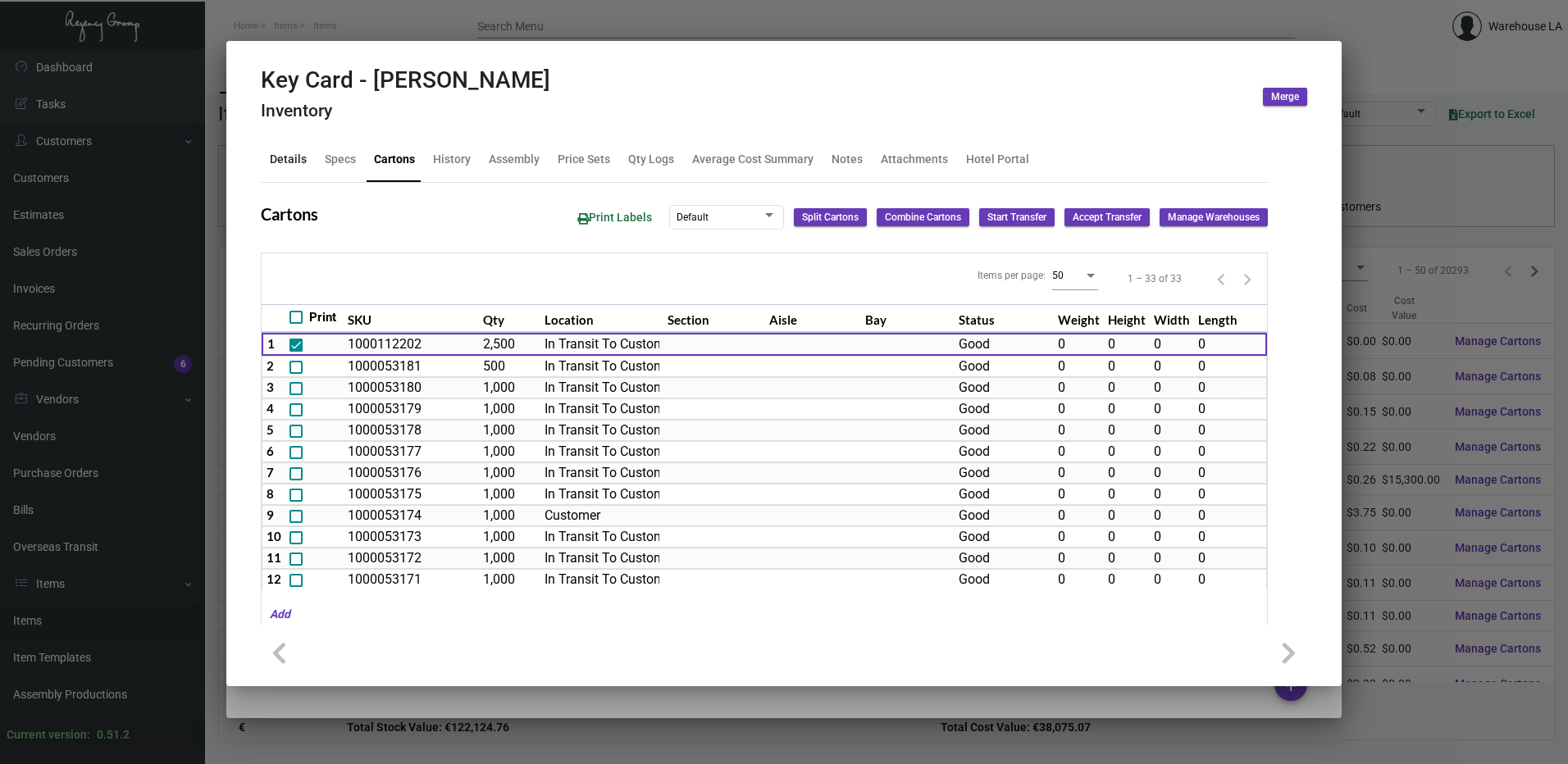
click at [289, 164] on div "Details" at bounding box center [287, 159] width 36 height 17
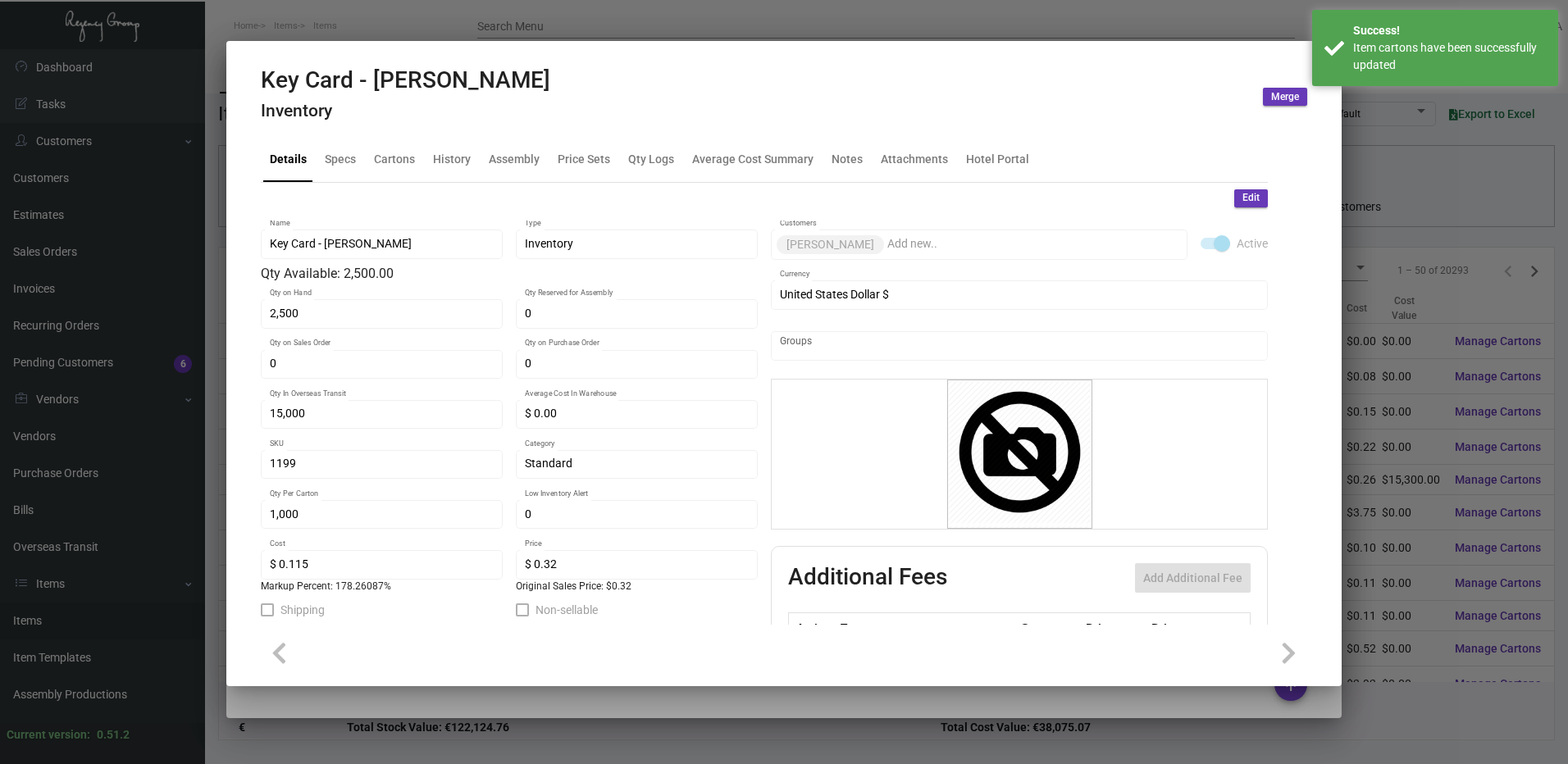
click at [1246, 196] on span "Edit" at bounding box center [1250, 198] width 17 height 14
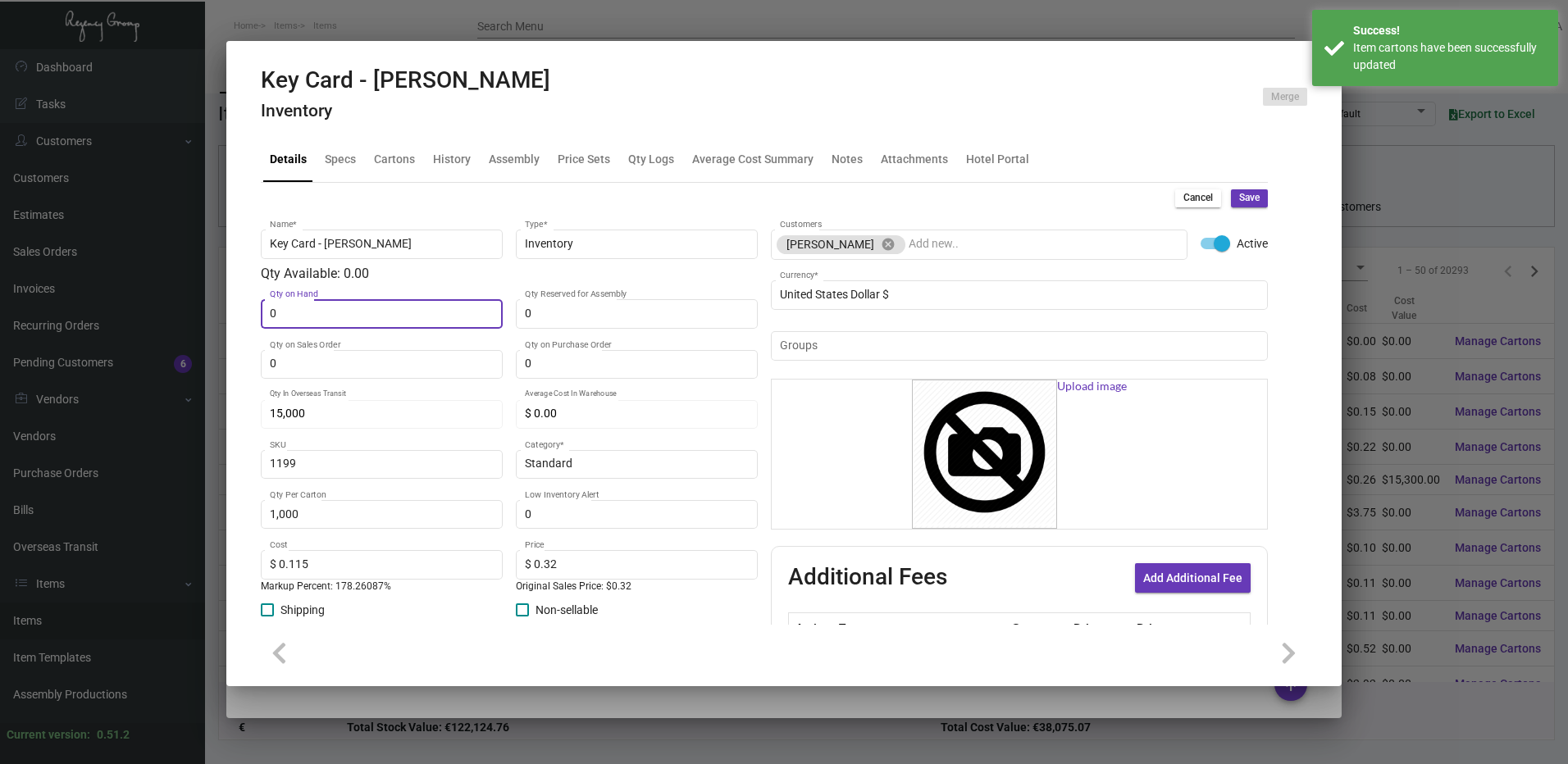
type input "0"
click at [1247, 203] on span "Save" at bounding box center [1249, 198] width 20 height 14
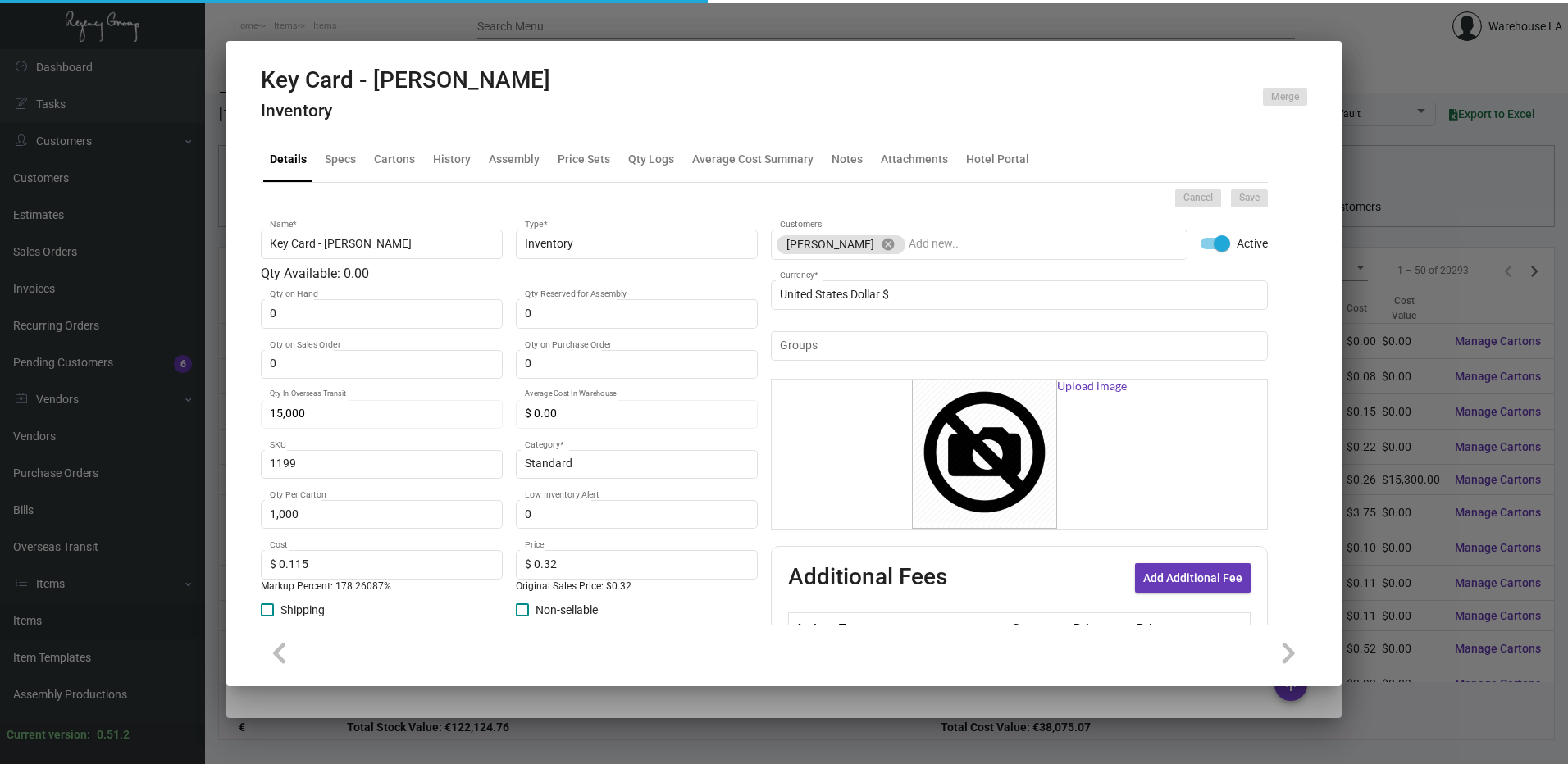
type input "0"
type input "$ 0.00"
checkbox input "false"
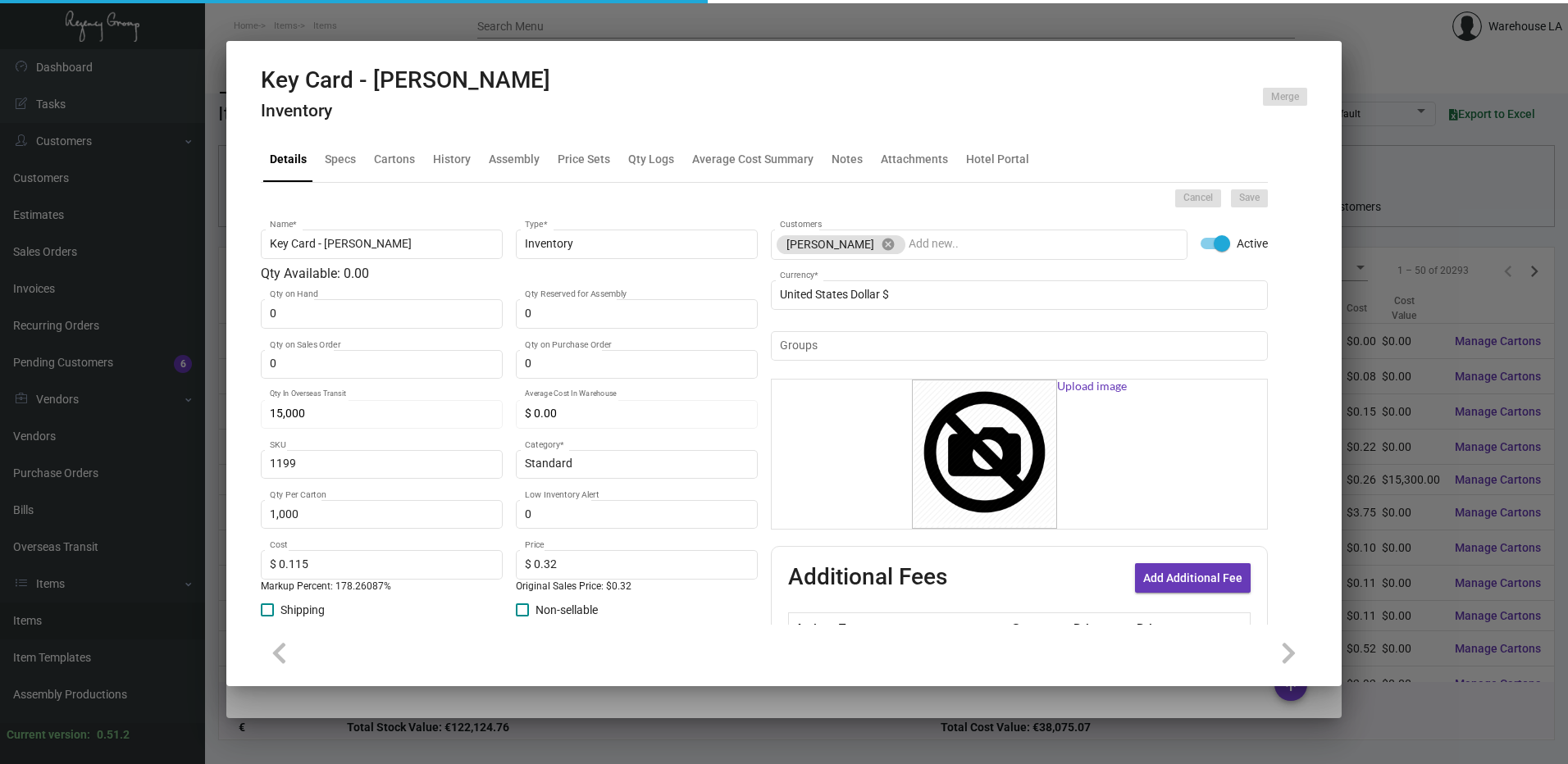
checkbox input "false"
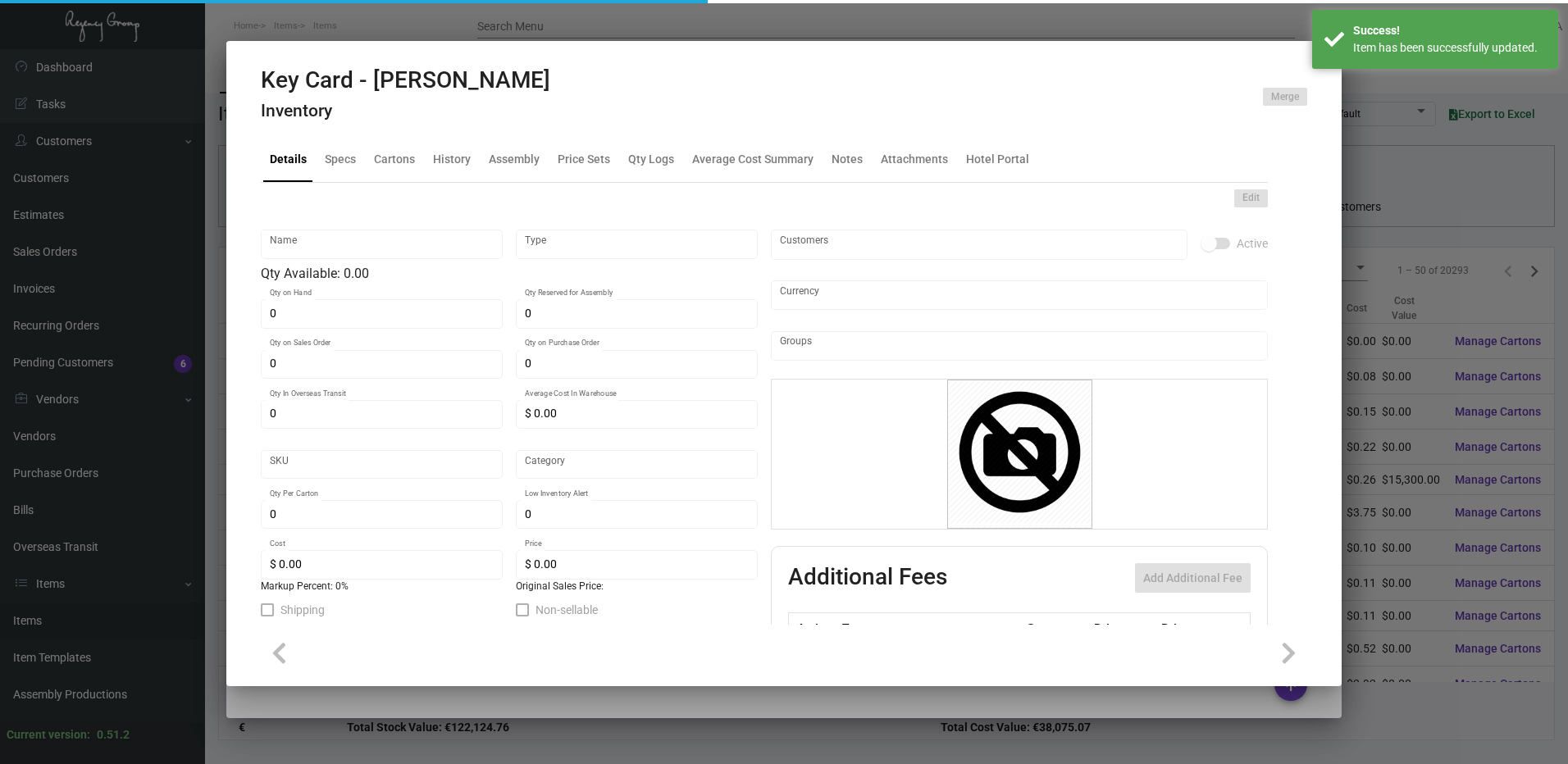
type input "Key Card - [PERSON_NAME]"
type input "Inventory"
type input "15,000"
type input "1199"
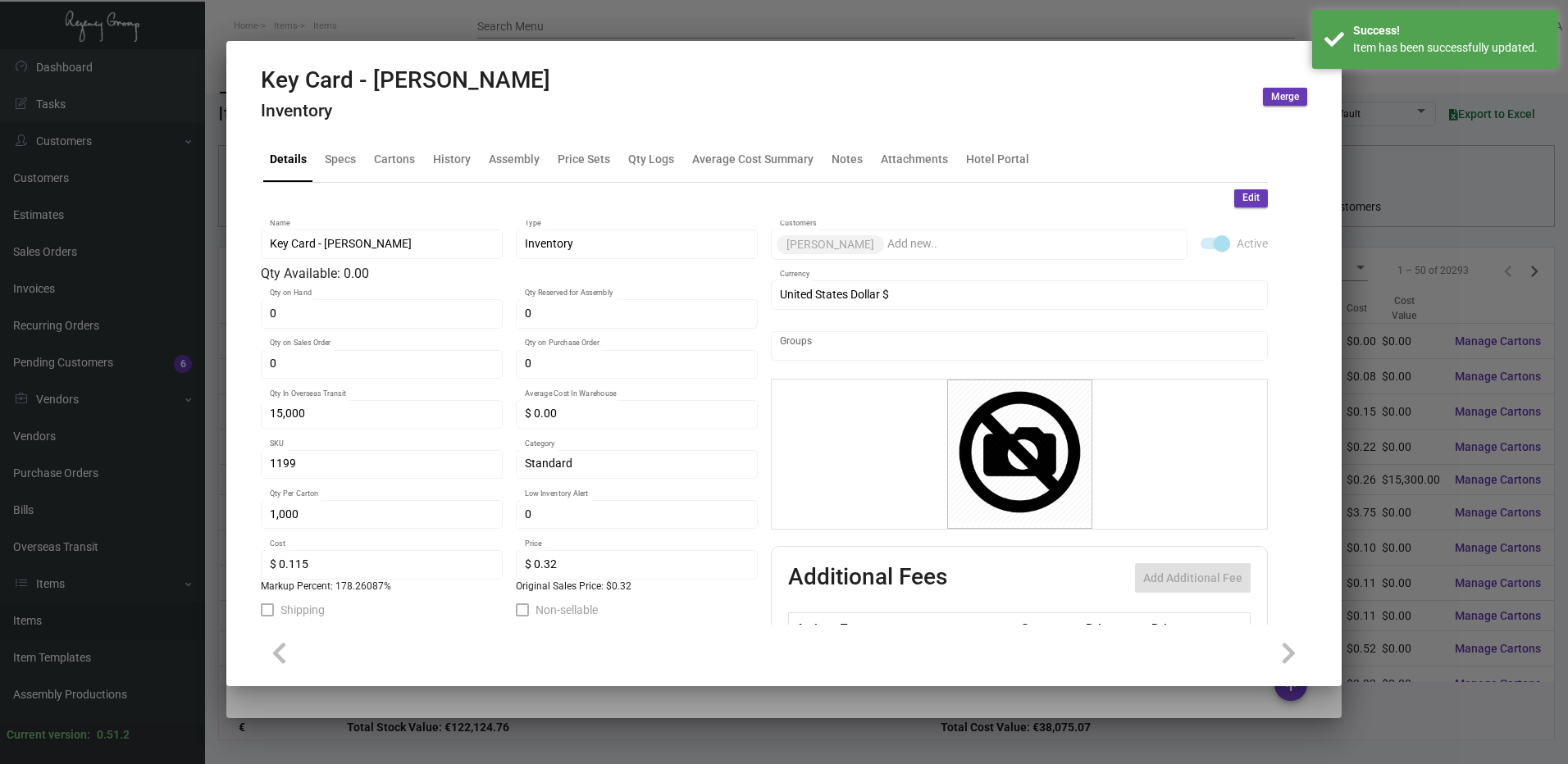
click at [1410, 176] on div at bounding box center [784, 382] width 1568 height 764
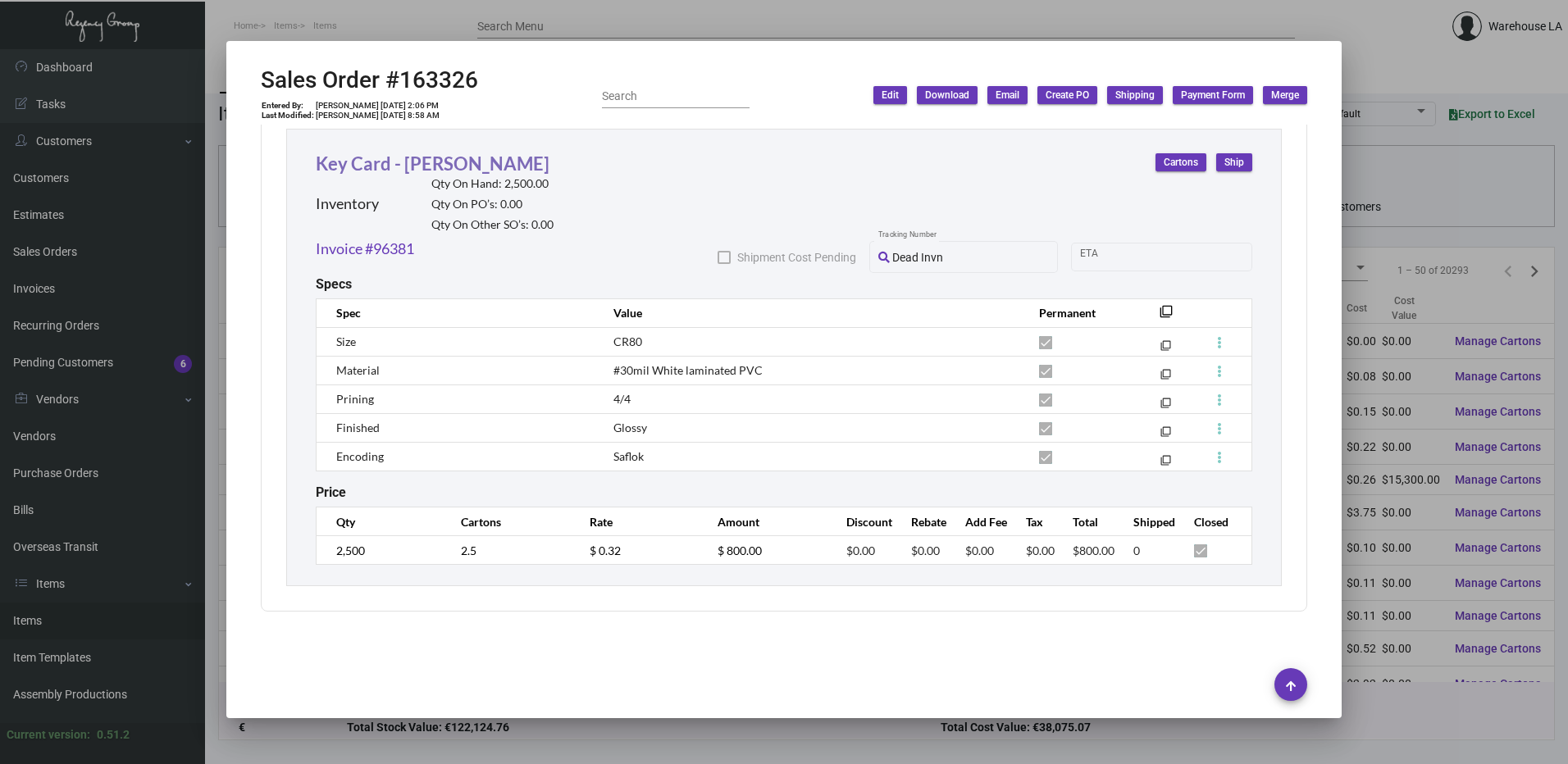
click at [446, 164] on link "Key Card - [PERSON_NAME]" at bounding box center [432, 164] width 234 height 22
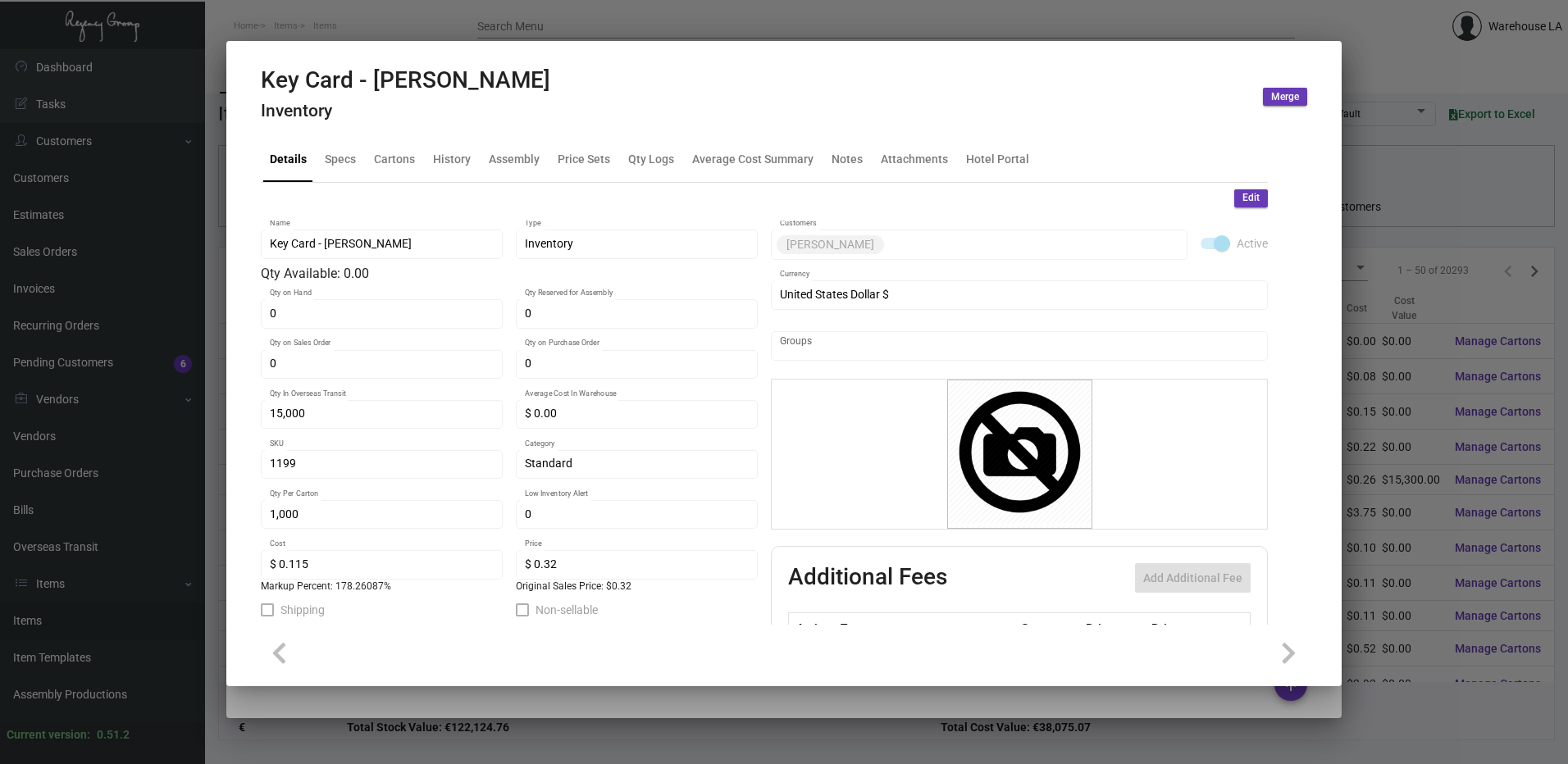
click at [541, 28] on div at bounding box center [784, 382] width 1568 height 764
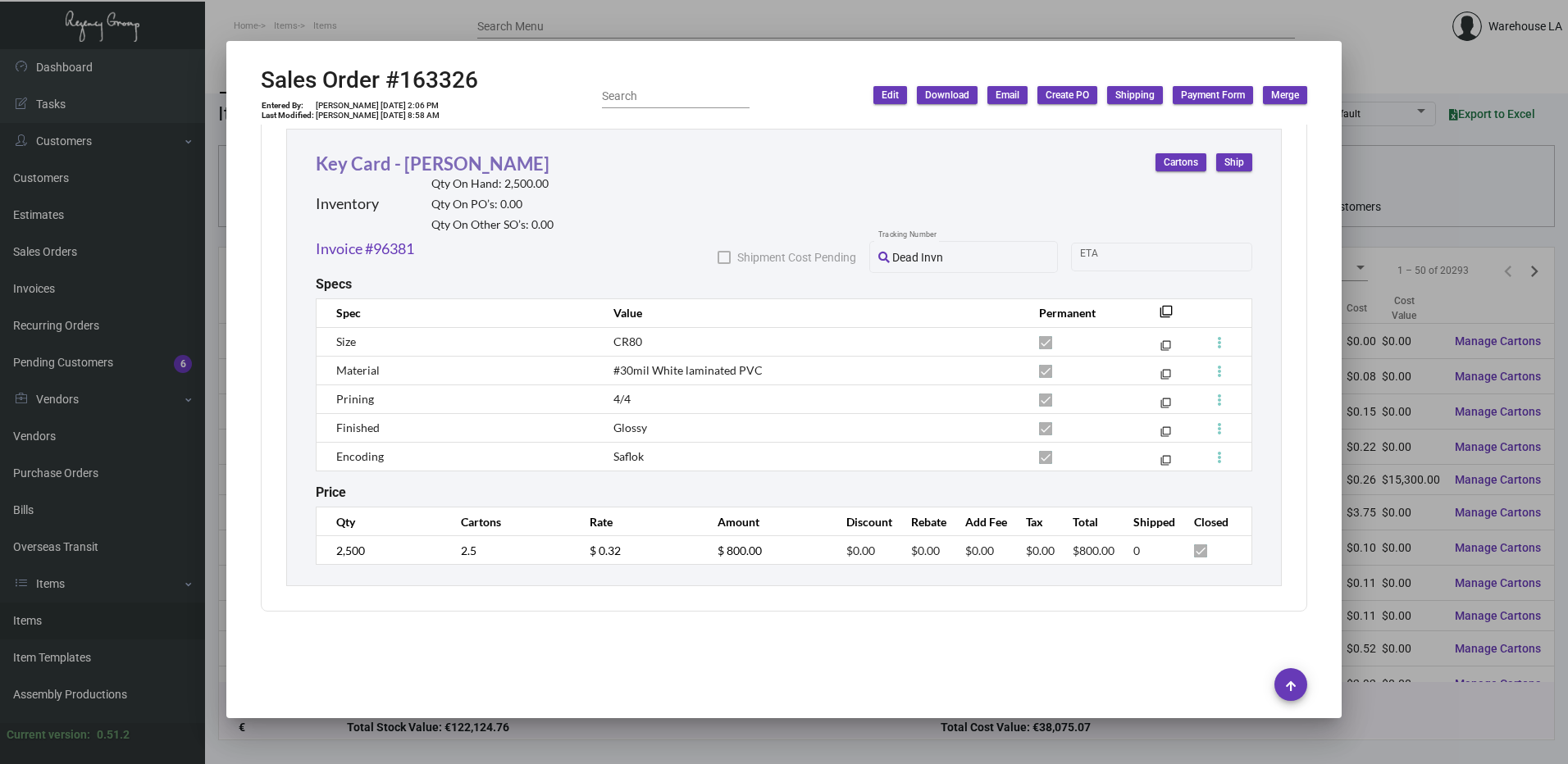
click at [376, 165] on link "Key Card - [PERSON_NAME]" at bounding box center [432, 164] width 234 height 22
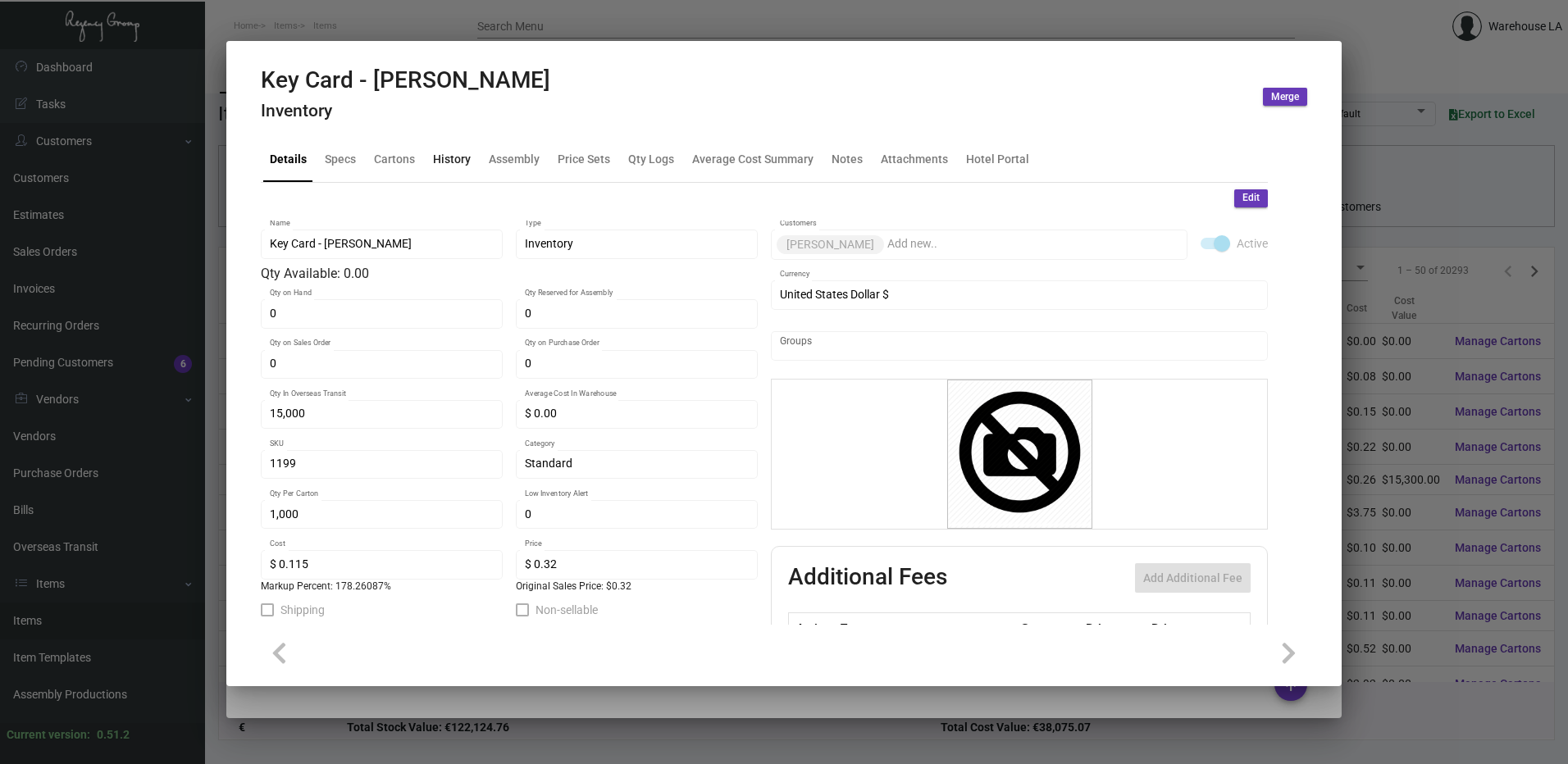
click at [462, 149] on div "History" at bounding box center [451, 160] width 51 height 39
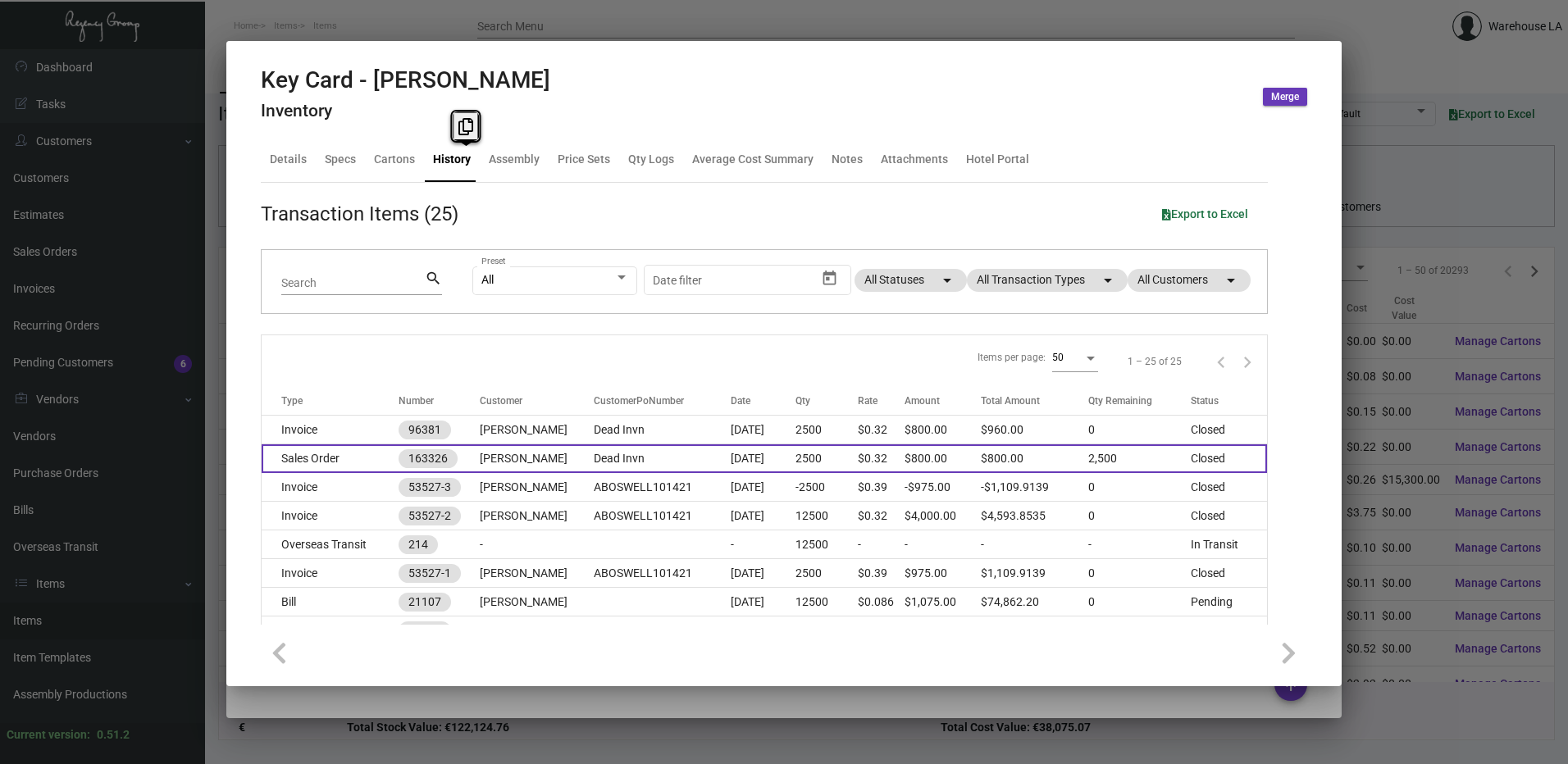
click at [333, 454] on td "Sales Order" at bounding box center [330, 459] width 137 height 28
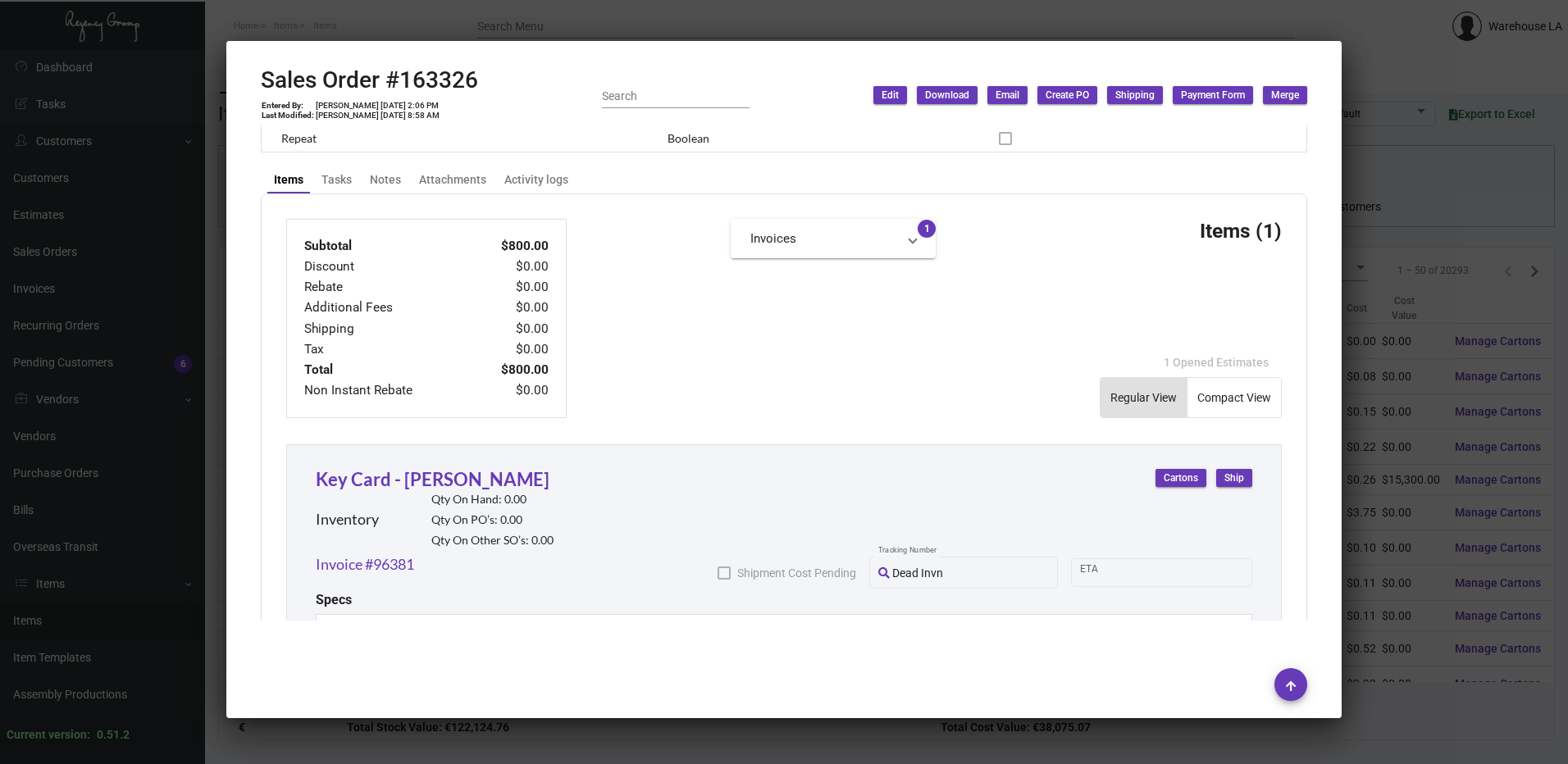
scroll to position [820, 0]
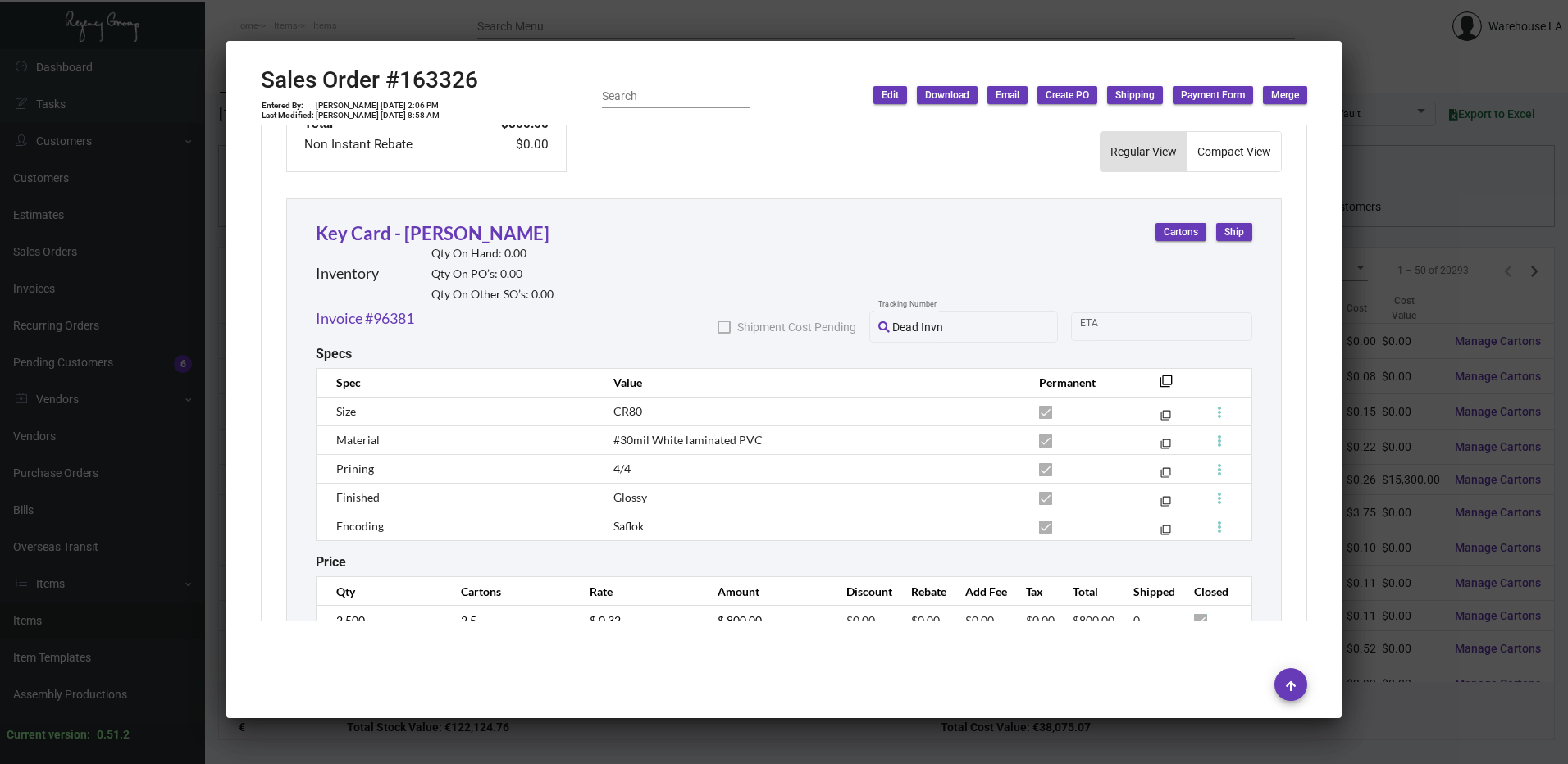
click at [1475, 196] on div at bounding box center [784, 382] width 1568 height 764
click at [1474, 196] on div at bounding box center [784, 382] width 1568 height 764
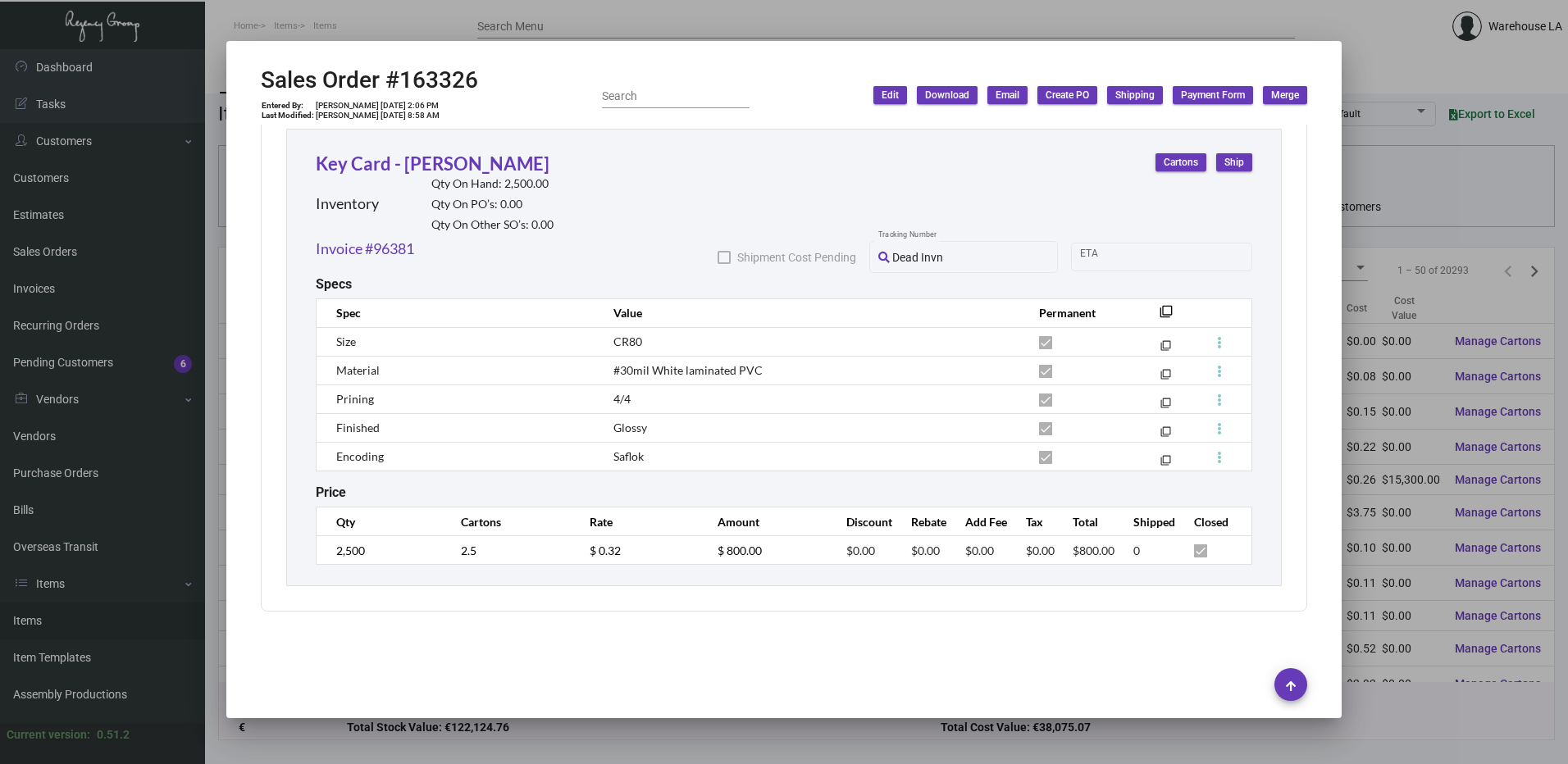
click at [1474, 196] on div at bounding box center [784, 382] width 1568 height 764
